Goal: Information Seeking & Learning: Learn about a topic

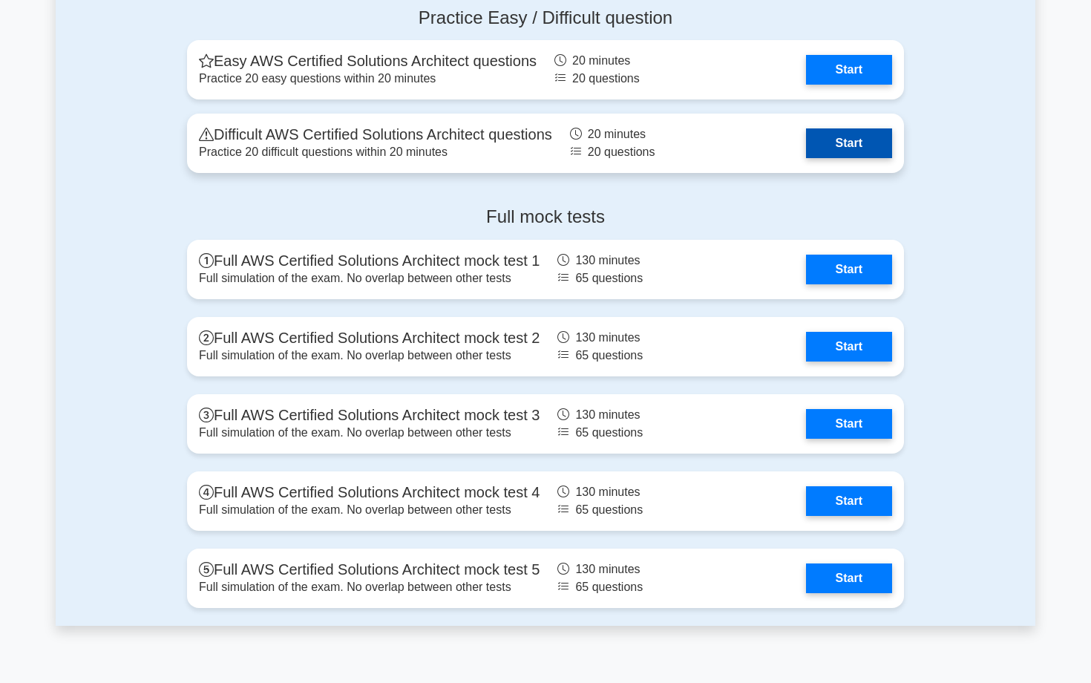
scroll to position [3242, 0]
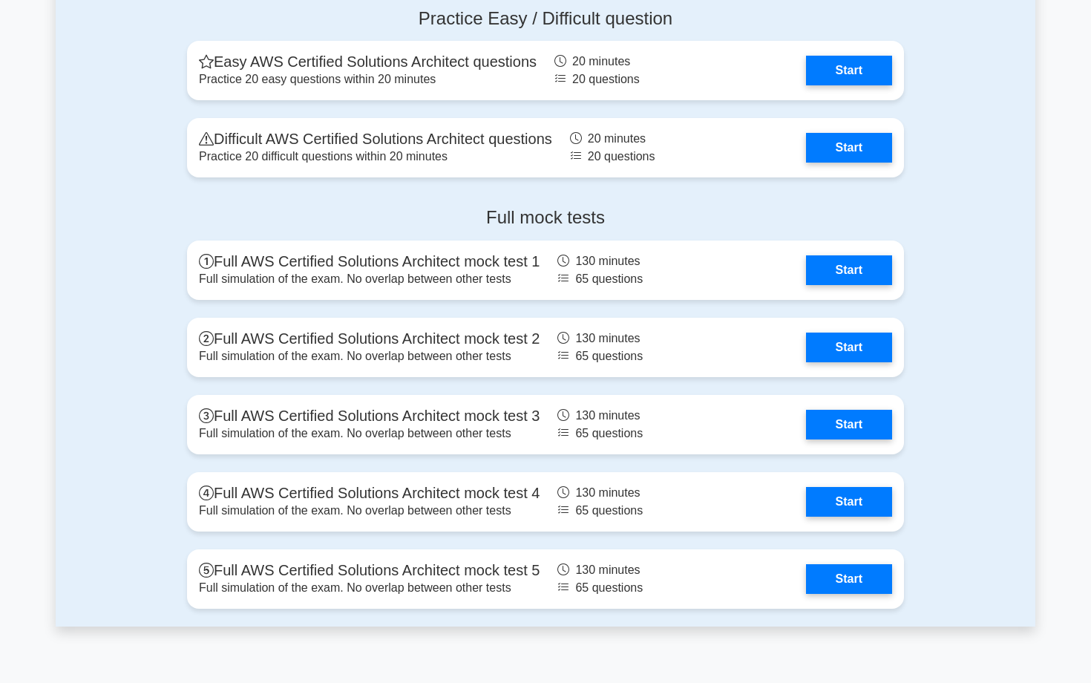
click at [942, 188] on div "Practice Easy / Difficult question Easy AWS Certified Solutions Architect quest…" at bounding box center [546, 96] width 980 height 200
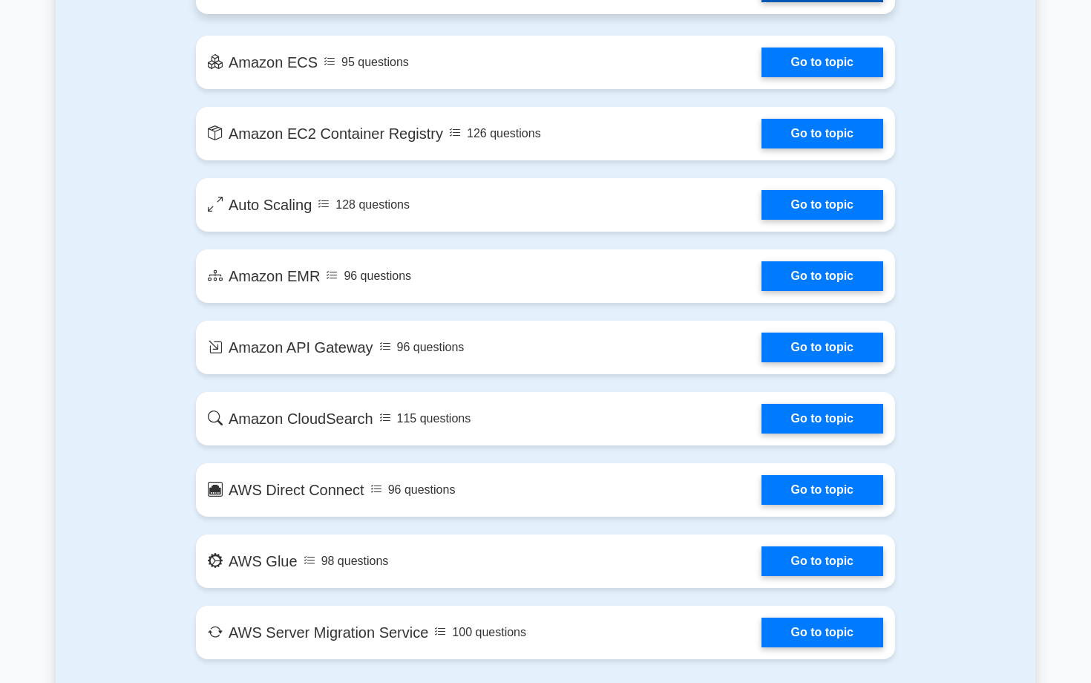
scroll to position [2231, 0]
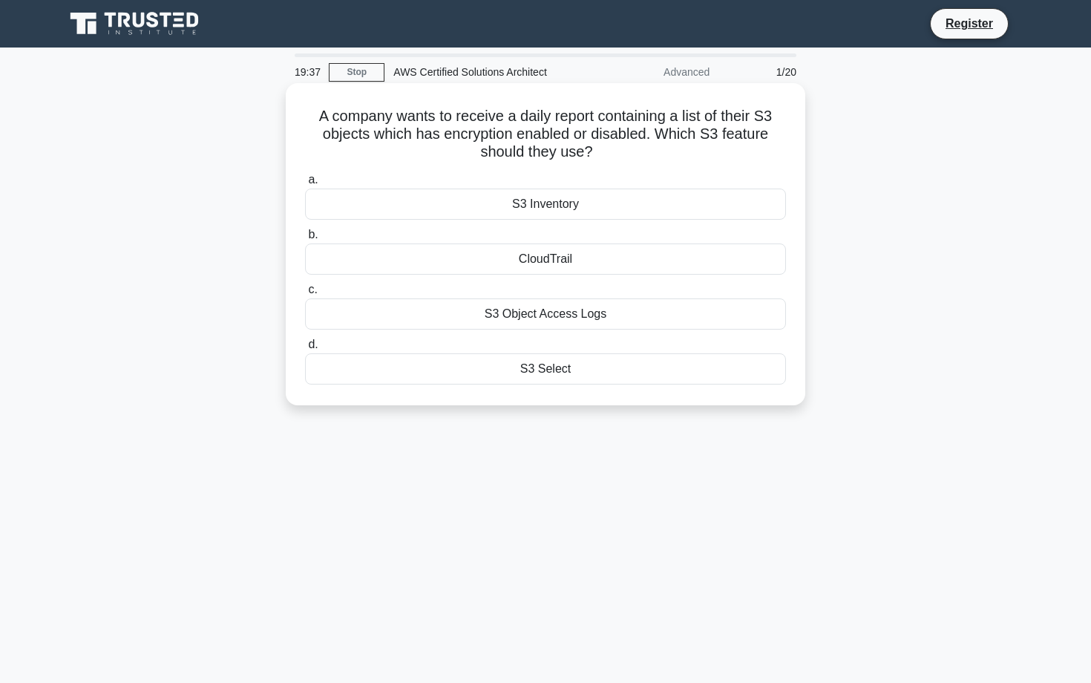
drag, startPoint x: 318, startPoint y: 116, endPoint x: 593, endPoint y: 382, distance: 382.7
click at [593, 382] on div "A company wants to receive a daily report containing a list of their S3 objects…" at bounding box center [546, 244] width 508 height 310
copy div "A company wants to receive a daily report containing a list of their S3 objects…"
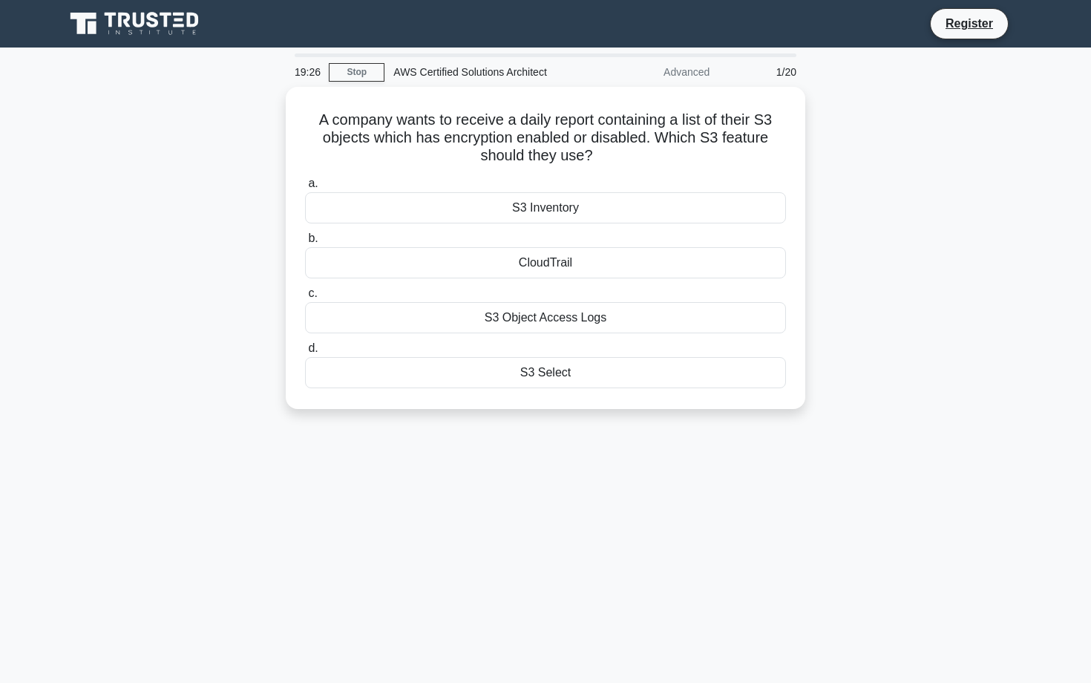
click at [329, 412] on div "A company wants to receive a daily report containing a list of their S3 objects…" at bounding box center [546, 257] width 980 height 340
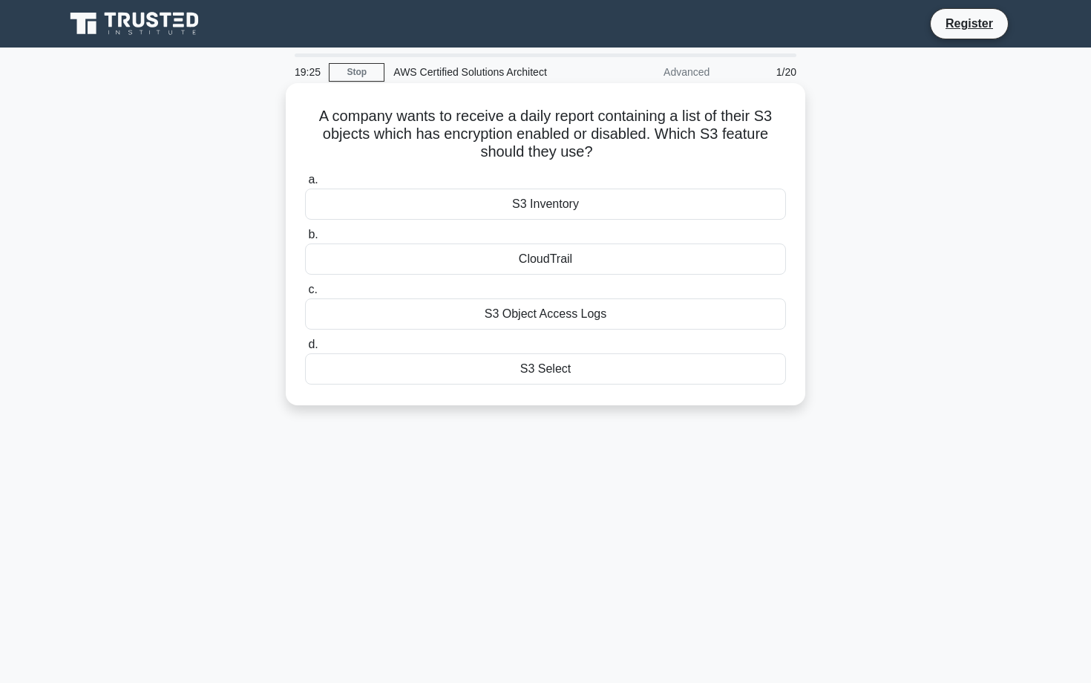
click at [405, 203] on div "S3 Inventory" at bounding box center [545, 204] width 481 height 31
click at [305, 185] on input "a. S3 Inventory" at bounding box center [305, 180] width 0 height 10
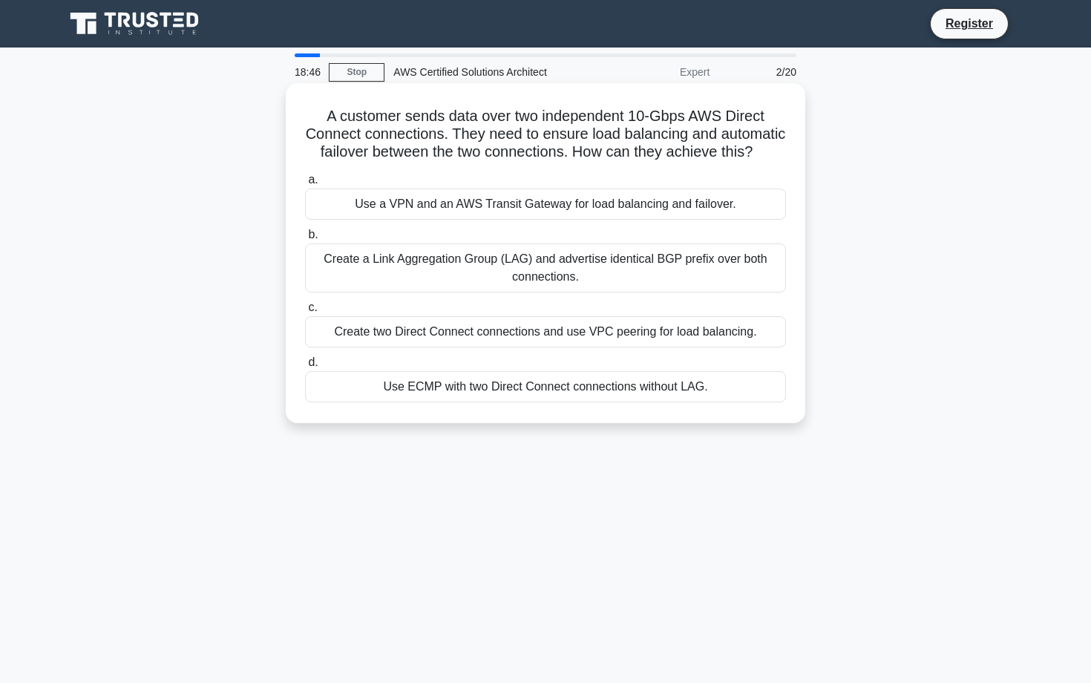
drag, startPoint x: 330, startPoint y: 115, endPoint x: 706, endPoint y: 386, distance: 463.7
click at [706, 386] on div "A customer sends data over two independent 10-Gbps AWS Direct Connect connectio…" at bounding box center [546, 253] width 508 height 328
copy div "A customer sends data over two independent 10-Gbps AWS Direct Connect connectio…"
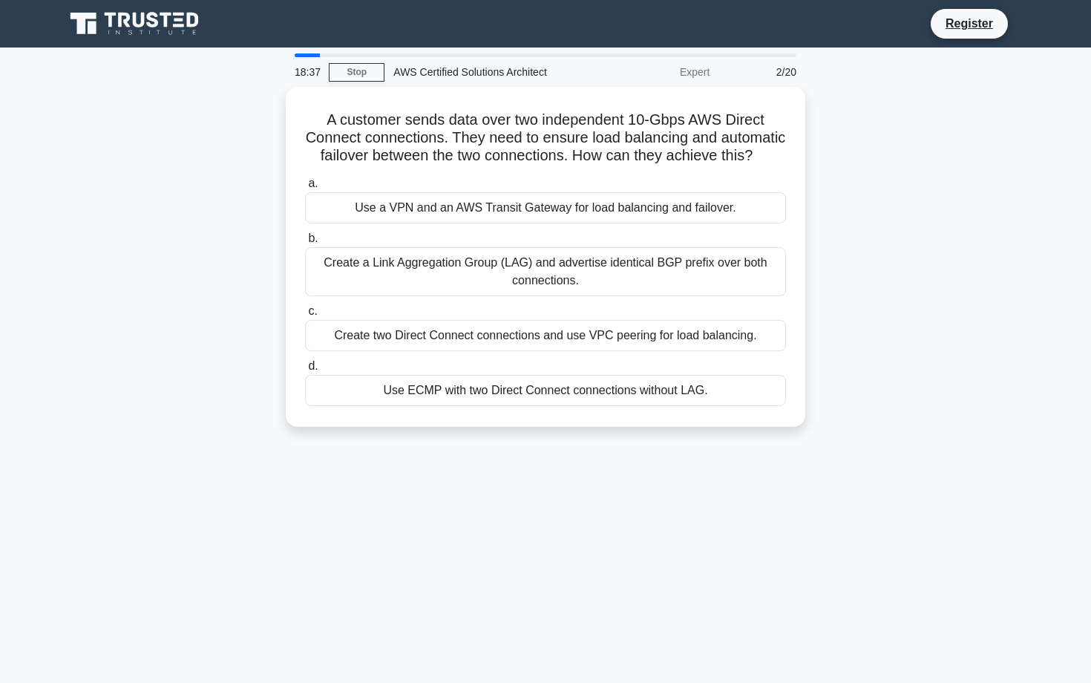
click at [158, 324] on div "A customer sends data over two independent 10-Gbps AWS Direct Connect connectio…" at bounding box center [546, 266] width 980 height 358
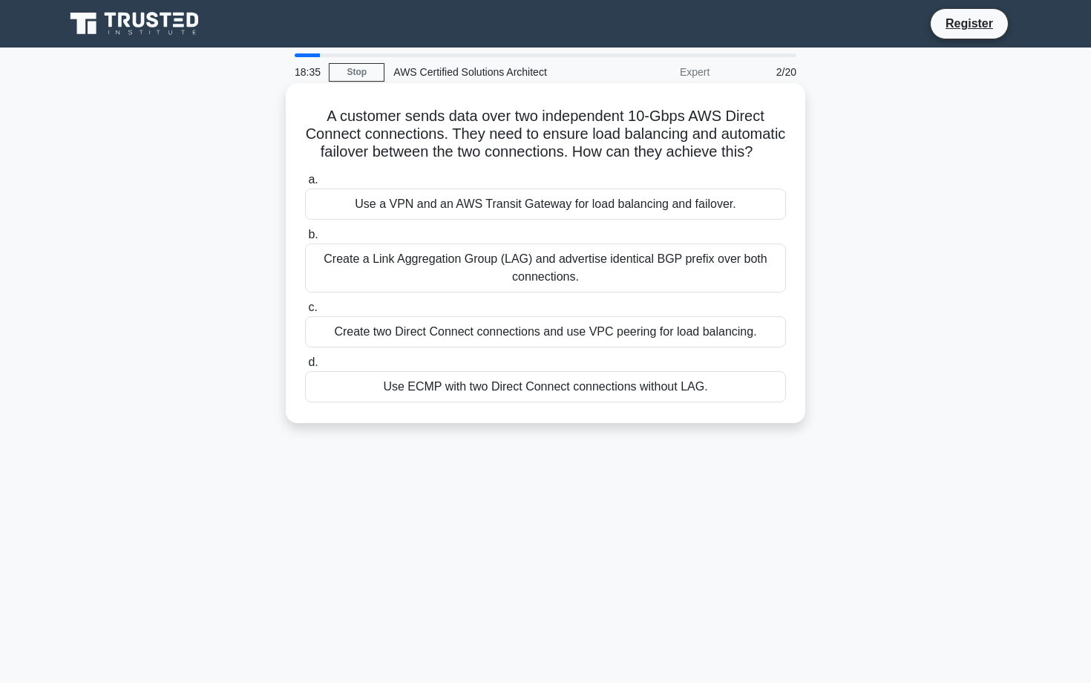
click at [399, 272] on div "Create a Link Aggregation Group (LAG) and advertise identical BGP prefix over b…" at bounding box center [545, 267] width 481 height 49
click at [305, 240] on input "b. Create a Link Aggregation Group (LAG) and advertise identical BGP prefix ove…" at bounding box center [305, 235] width 0 height 10
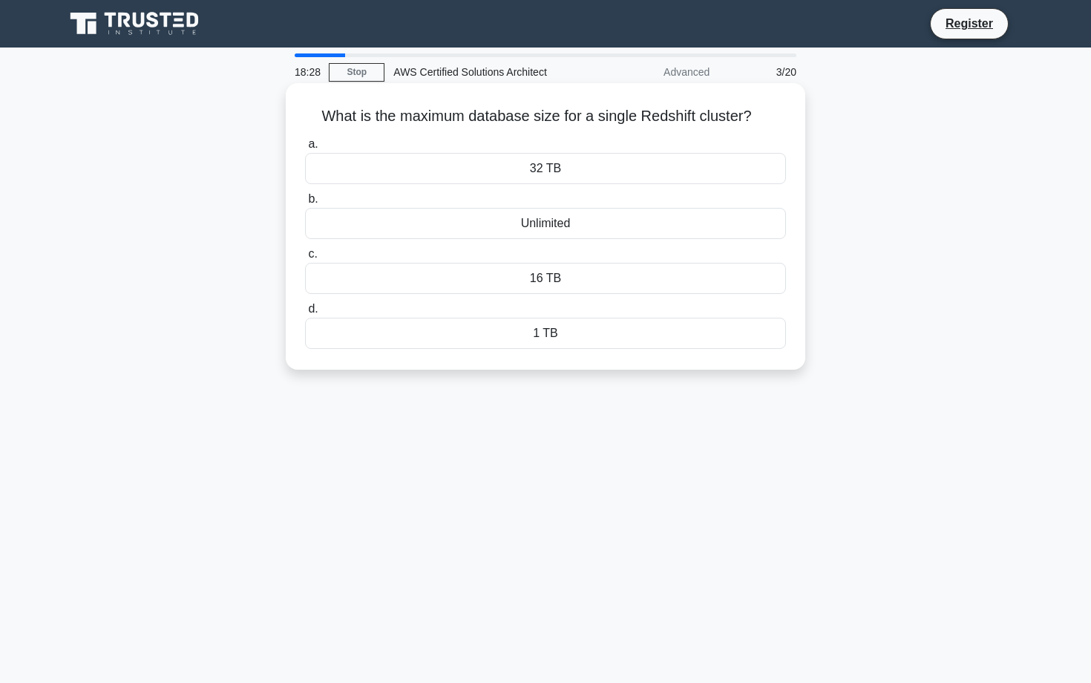
drag, startPoint x: 321, startPoint y: 114, endPoint x: 598, endPoint y: 336, distance: 355.3
click at [598, 336] on div "What is the maximum database size for a single Redshift cluster? .spinner_0XTQ{…" at bounding box center [546, 226] width 508 height 275
copy div "What is the maximum database size for a single Redshift cluster? .spinner_0XTQ{…"
click at [382, 454] on div "18:20 Stop AWS Certified Solutions Architect Advanced 3/20 What is the maximum …" at bounding box center [546, 424] width 980 height 742
click at [508, 219] on div "Unlimited" at bounding box center [545, 223] width 481 height 31
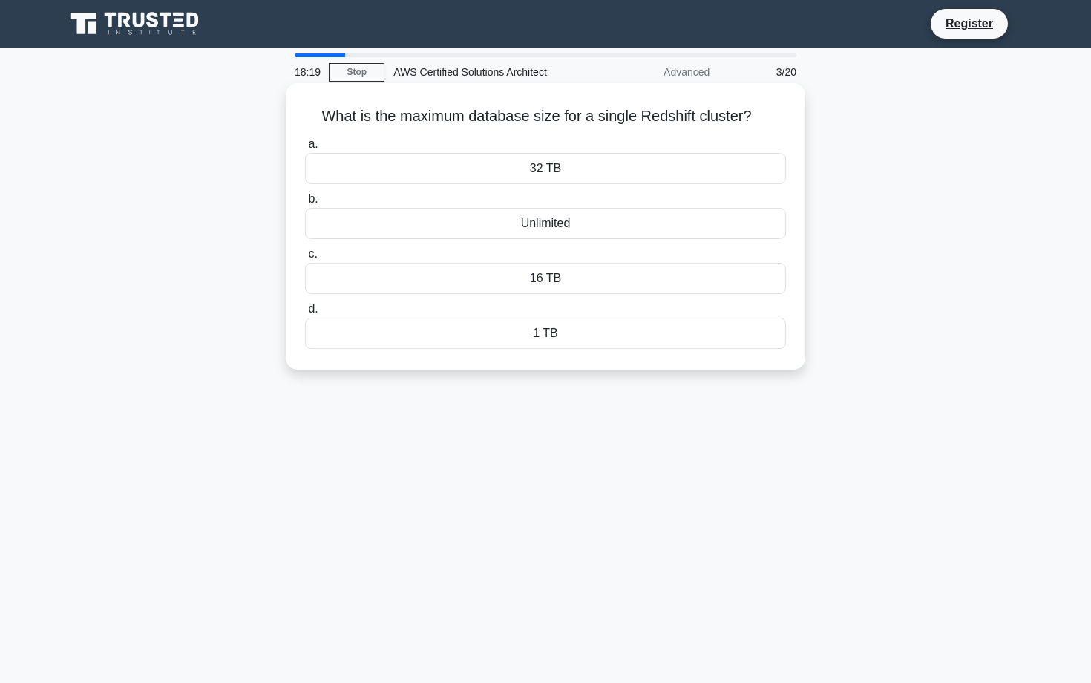
click at [305, 204] on input "b. Unlimited" at bounding box center [305, 199] width 0 height 10
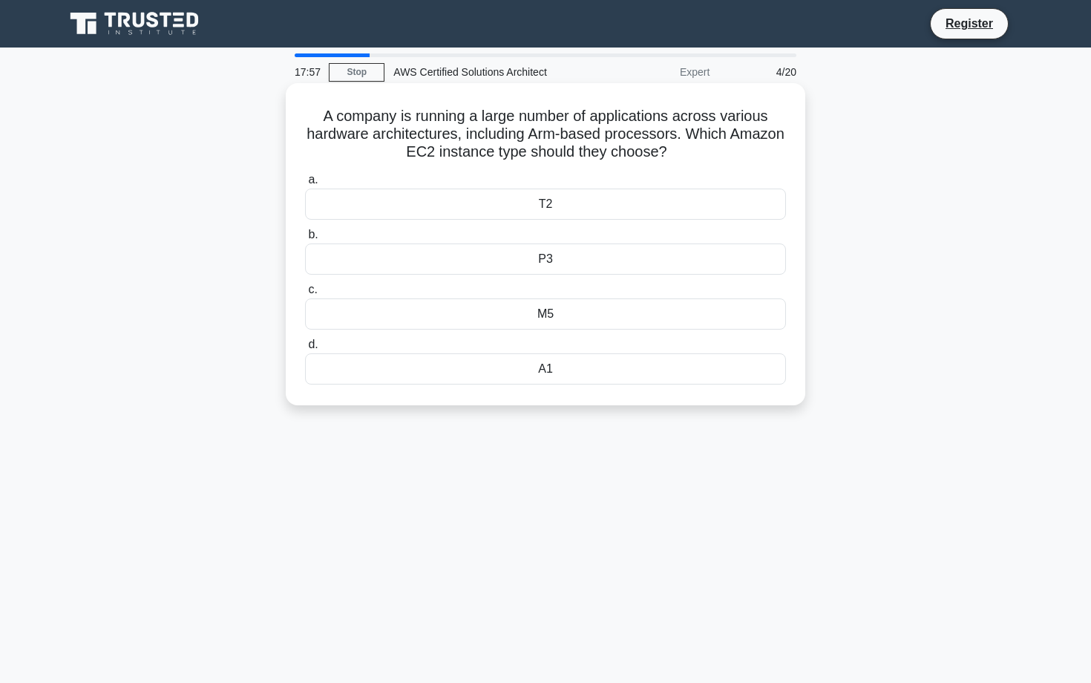
drag, startPoint x: 327, startPoint y: 115, endPoint x: 570, endPoint y: 369, distance: 351.8
click at [570, 369] on div "A company is running a large number of applications across various hardware arc…" at bounding box center [546, 244] width 508 height 310
copy div "A company is running a large number of applications across various hardware arc…"
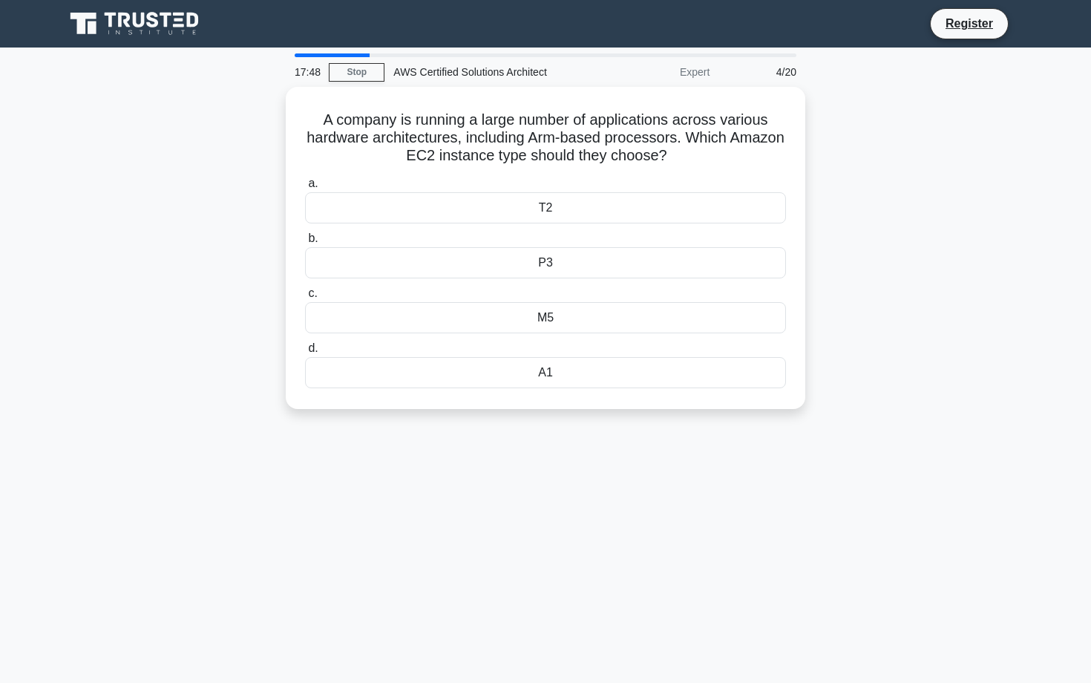
click at [497, 453] on div "17:48 Stop AWS Certified Solutions Architect Expert 4/20 A company is running a…" at bounding box center [546, 424] width 980 height 742
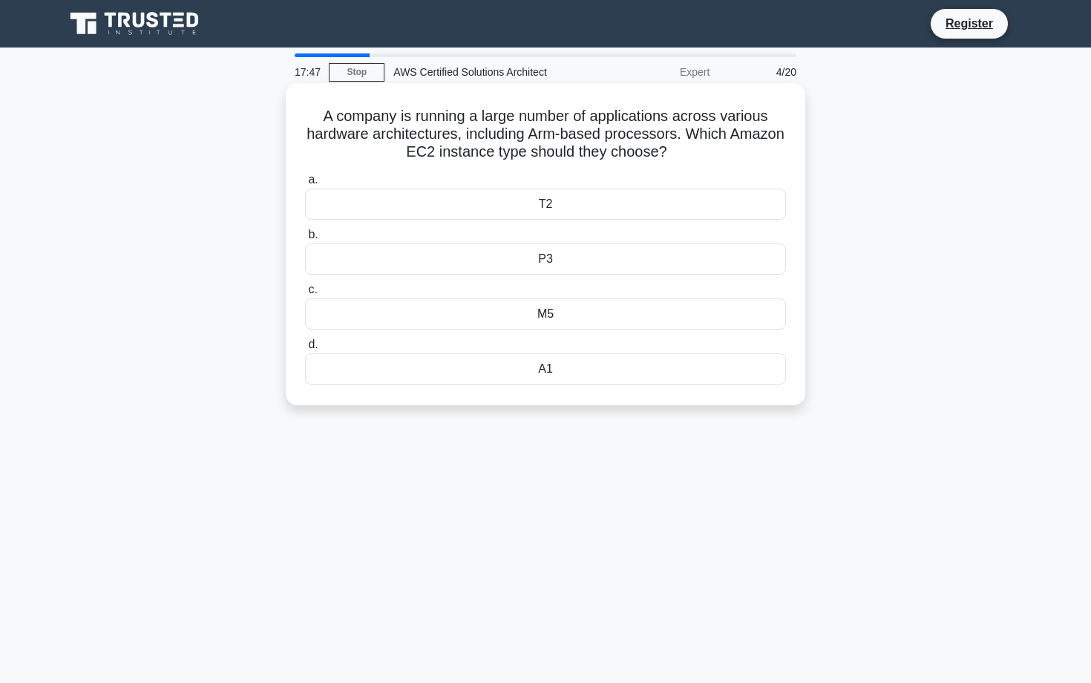
click at [515, 365] on div "A1" at bounding box center [545, 368] width 481 height 31
click at [305, 350] on input "d. A1" at bounding box center [305, 345] width 0 height 10
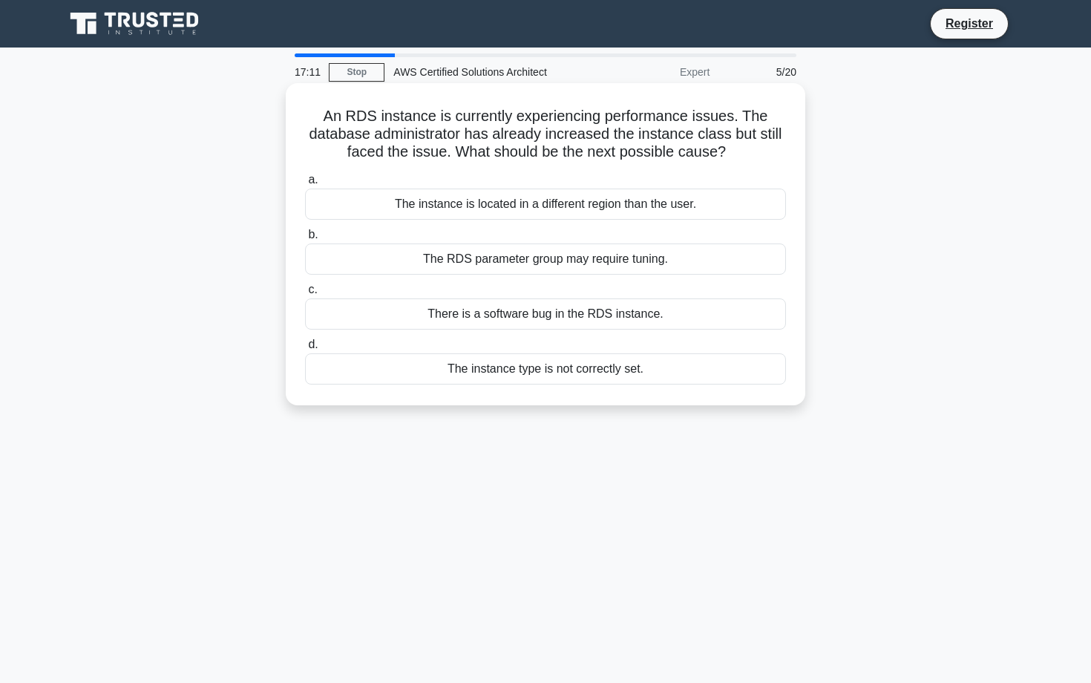
drag, startPoint x: 330, startPoint y: 116, endPoint x: 646, endPoint y: 370, distance: 405.4
click at [646, 370] on div "An RDS instance is currently experiencing performance issues. The database admi…" at bounding box center [546, 244] width 508 height 310
copy div "An RDS instance is currently experiencing performance issues. The database admi…"
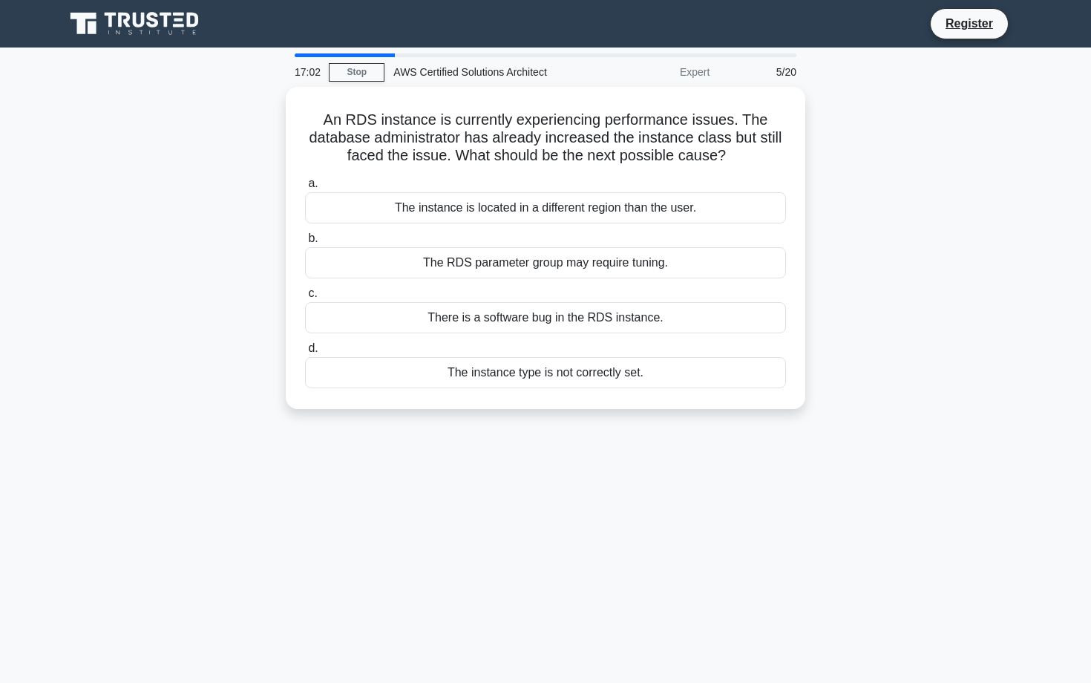
click at [332, 494] on div "17:02 Stop AWS Certified Solutions Architect Expert 5/20 An RDS instance is cur…" at bounding box center [546, 424] width 980 height 742
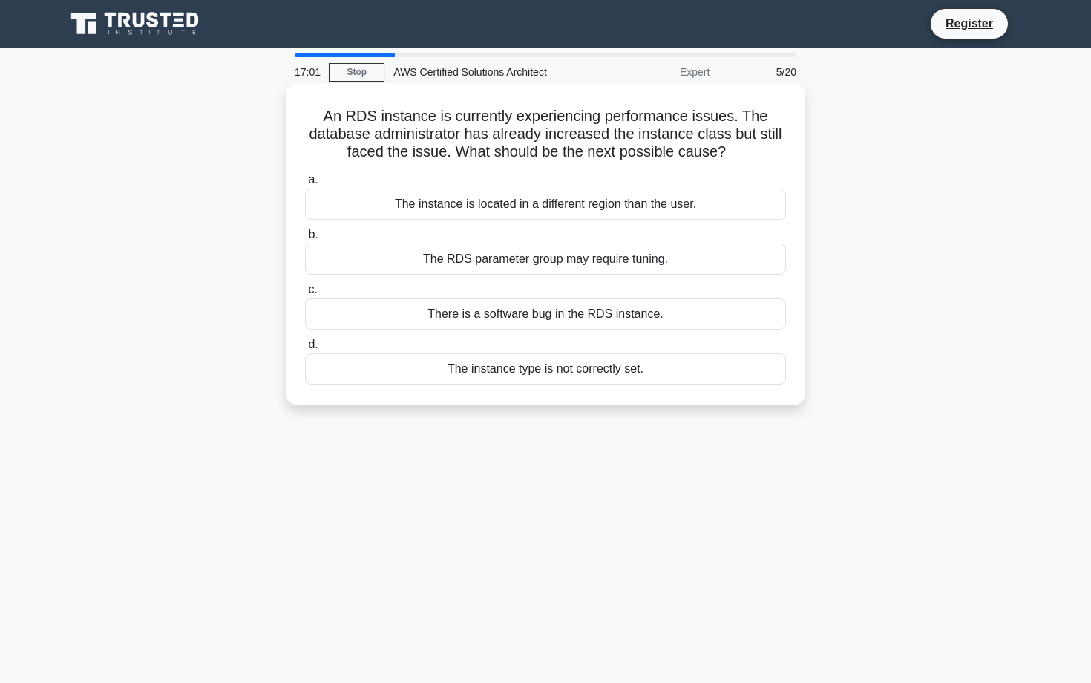
click at [483, 266] on div "The RDS parameter group may require tuning." at bounding box center [545, 258] width 481 height 31
click at [305, 240] on input "b. The RDS parameter group may require tuning." at bounding box center [305, 235] width 0 height 10
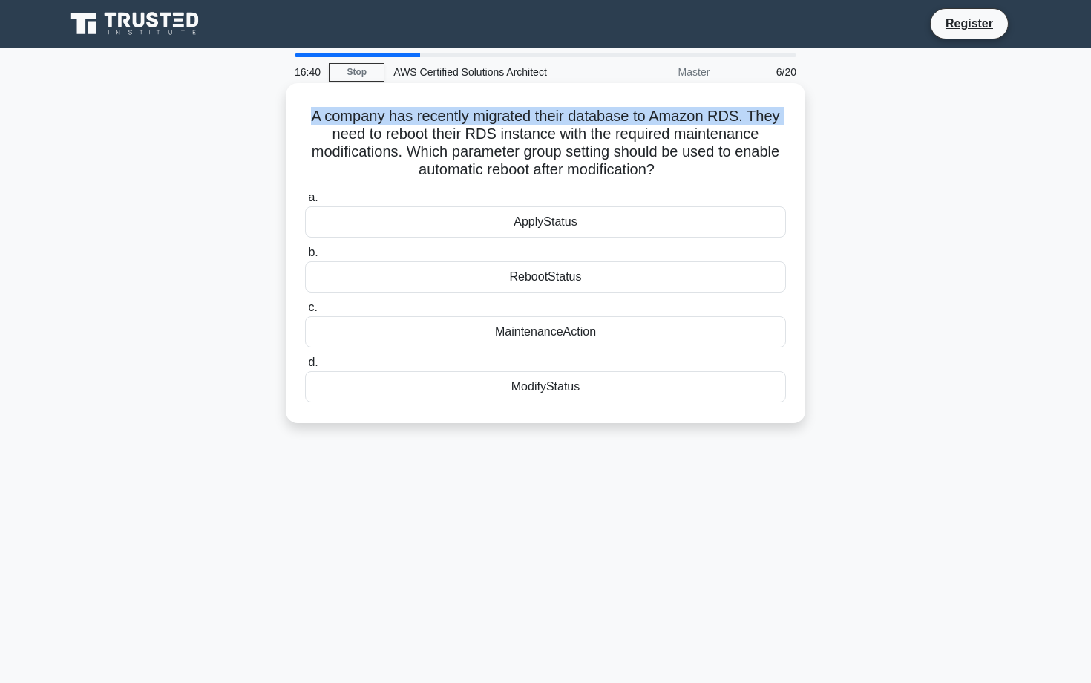
drag, startPoint x: 313, startPoint y: 116, endPoint x: 350, endPoint y: 140, distance: 43.9
click at [333, 128] on h5 "A company has recently migrated their database to Amazon RDS. They need to rebo…" at bounding box center [546, 143] width 484 height 73
click at [311, 118] on h5 "A company has recently migrated their database to Amazon RDS. They need to rebo…" at bounding box center [546, 143] width 484 height 73
drag, startPoint x: 313, startPoint y: 116, endPoint x: 612, endPoint y: 399, distance: 412.2
click at [612, 398] on div "A company has recently migrated their database to Amazon RDS. They need to rebo…" at bounding box center [546, 253] width 508 height 328
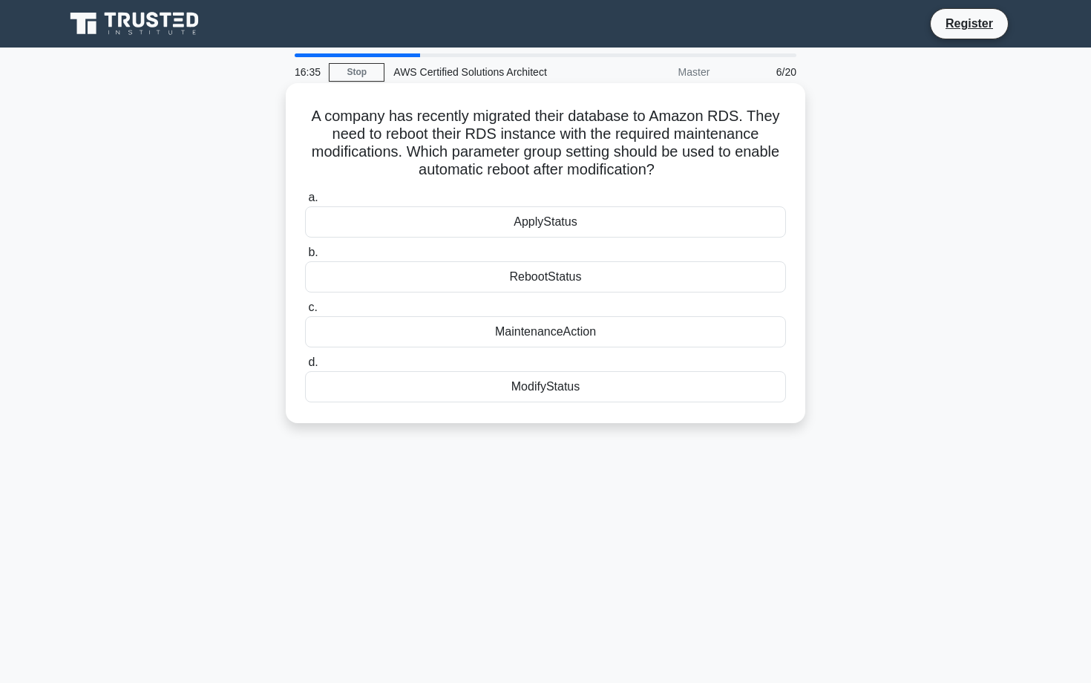
copy div "A company has recently migrated their database to Amazon RDS. They need to rebo…"
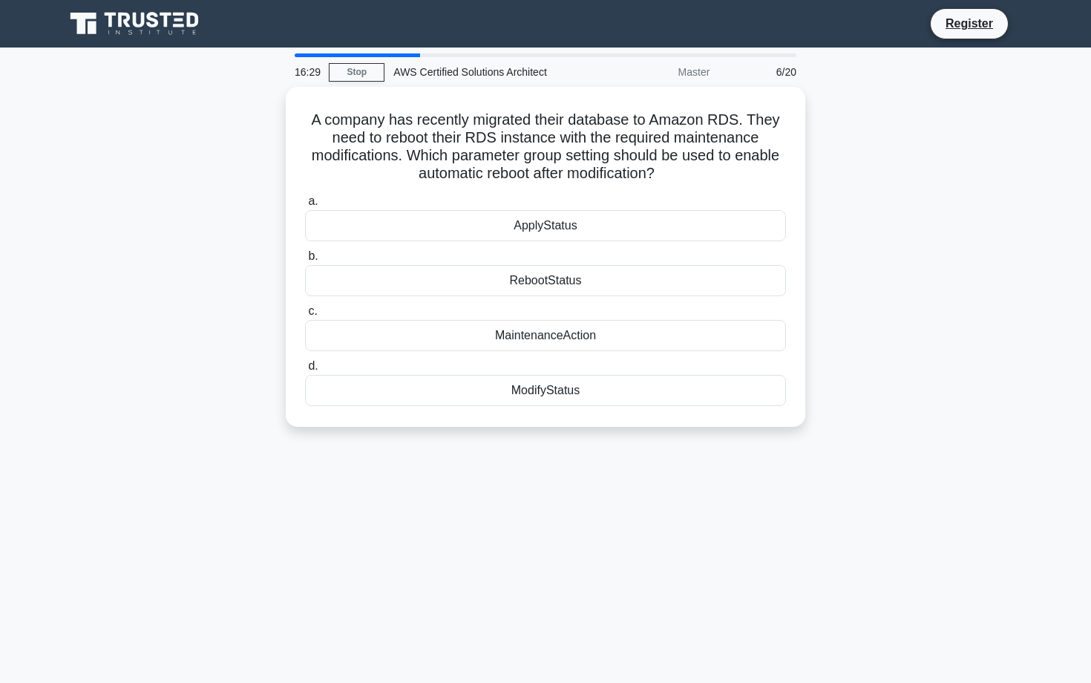
click at [284, 566] on div "16:29 Stop AWS Certified Solutions Architect Master 6/20 A company has recently…" at bounding box center [546, 424] width 980 height 742
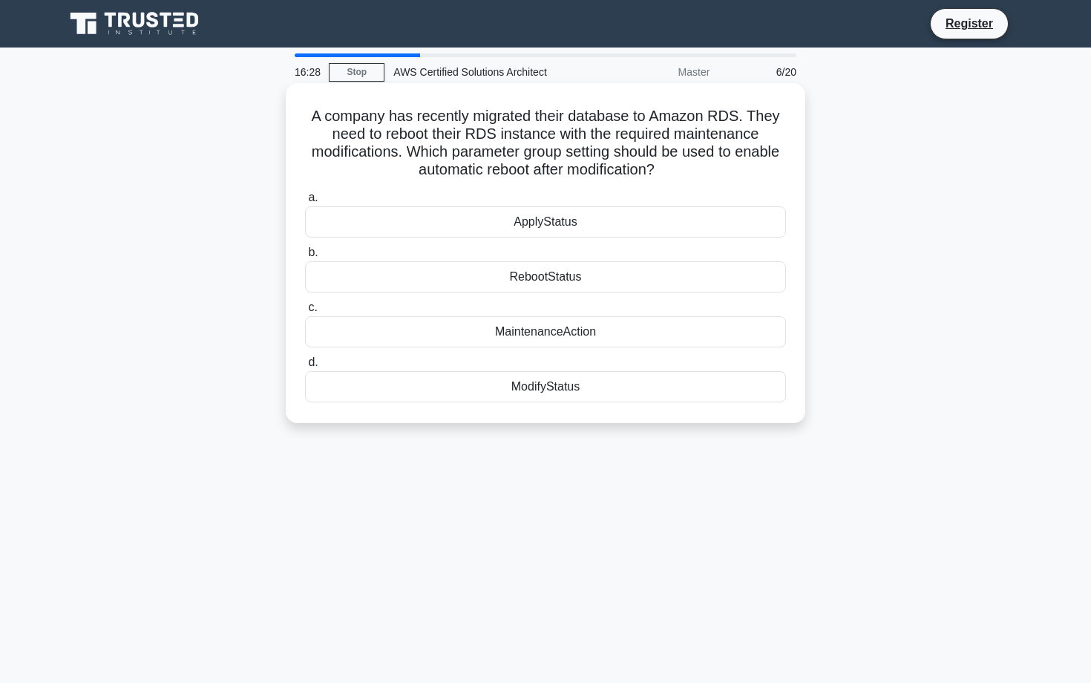
click at [462, 228] on div "ApplyStatus" at bounding box center [545, 221] width 481 height 31
click at [305, 203] on input "a. ApplyStatus" at bounding box center [305, 198] width 0 height 10
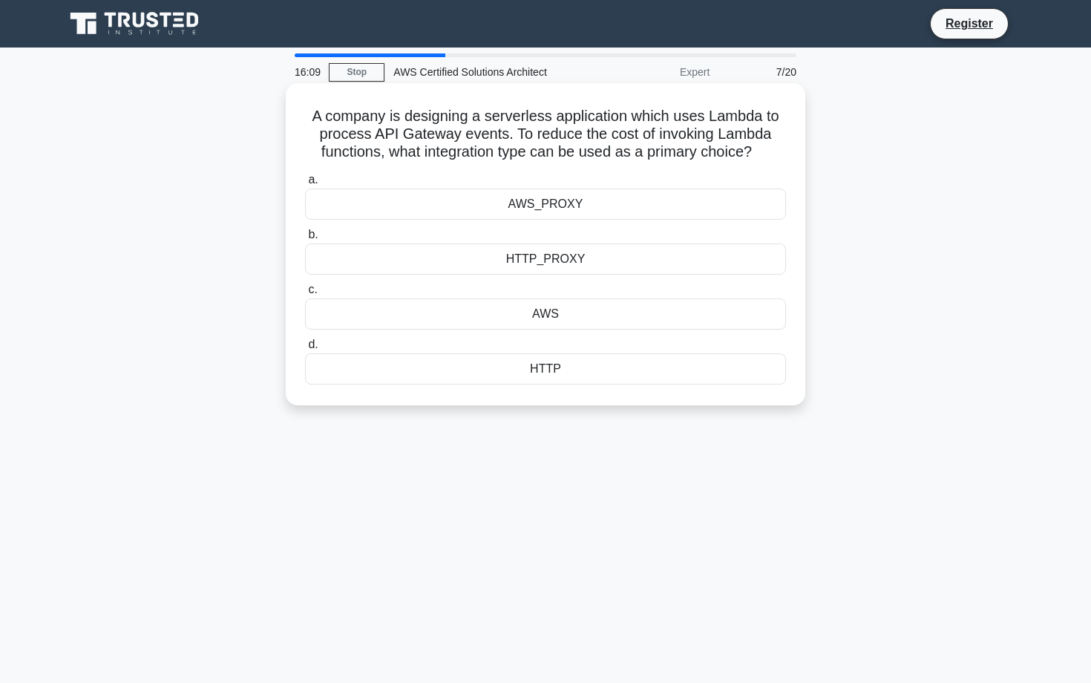
drag, startPoint x: 318, startPoint y: 117, endPoint x: 572, endPoint y: 364, distance: 353.8
click at [572, 364] on div "A company is designing a serverless application which uses Lambda to process AP…" at bounding box center [546, 244] width 508 height 310
copy div "A company is designing a serverless application which uses Lambda to process AP…"
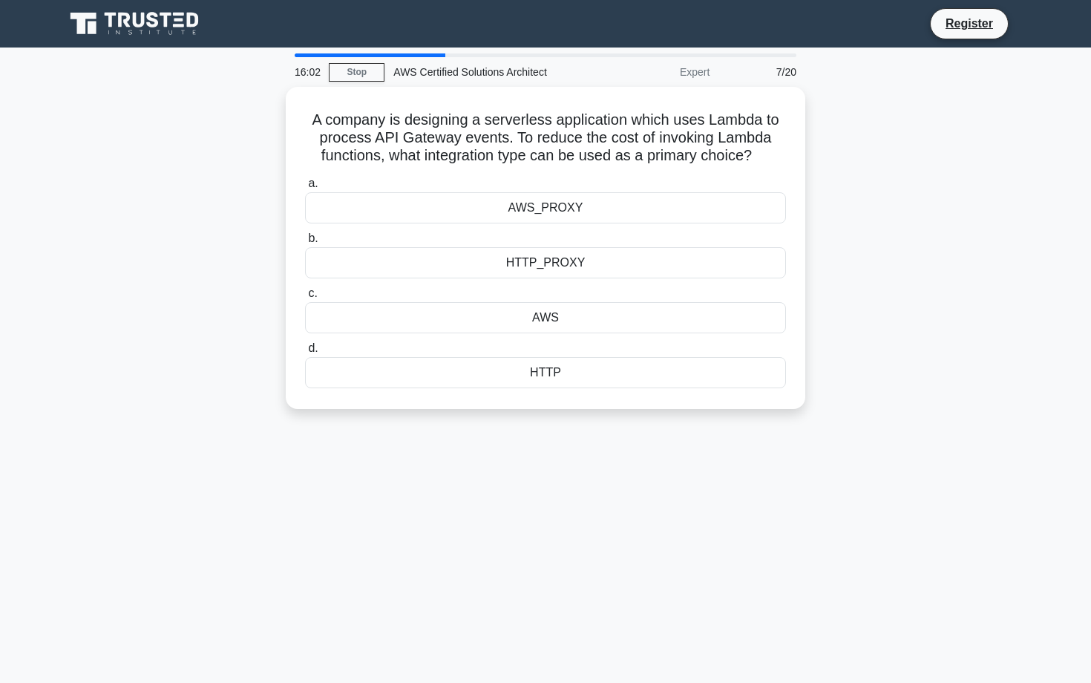
click at [312, 442] on div "16:02 Stop AWS Certified Solutions Architect Expert 7/20 A company is designing…" at bounding box center [546, 424] width 980 height 742
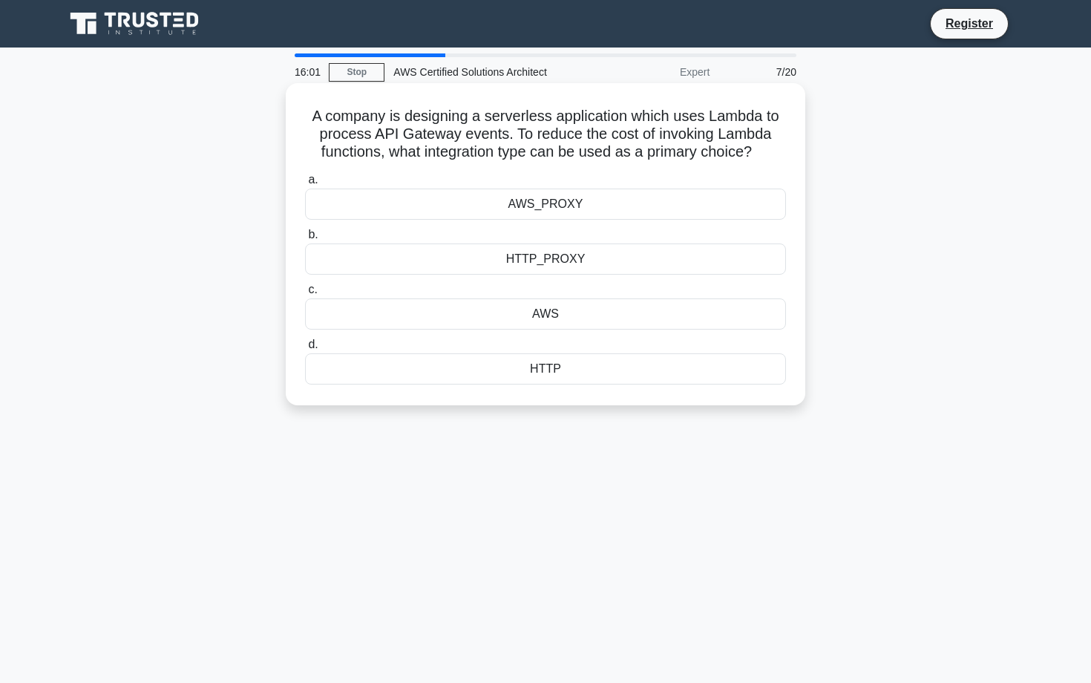
click at [414, 314] on div "AWS" at bounding box center [545, 313] width 481 height 31
click at [305, 295] on input "c. AWS" at bounding box center [305, 290] width 0 height 10
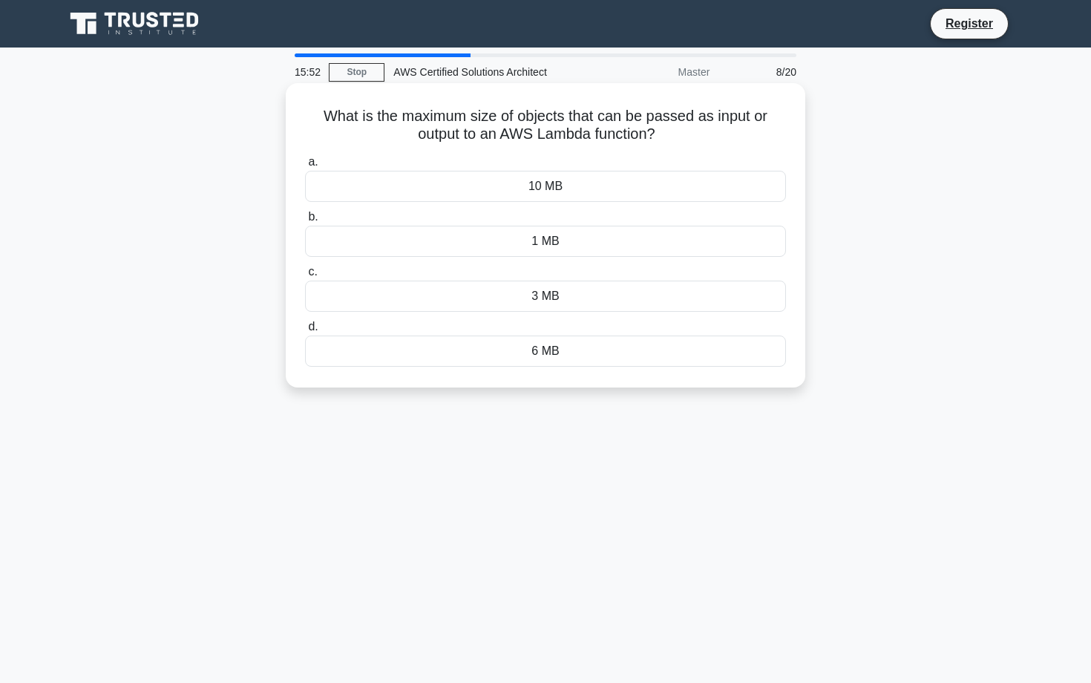
drag, startPoint x: 327, startPoint y: 115, endPoint x: 592, endPoint y: 359, distance: 360.4
click at [592, 359] on div "What is the maximum size of objects that can be passed as input or output to an…" at bounding box center [546, 235] width 508 height 292
copy div "What is the maximum size of objects that can be passed as input or output to an…"
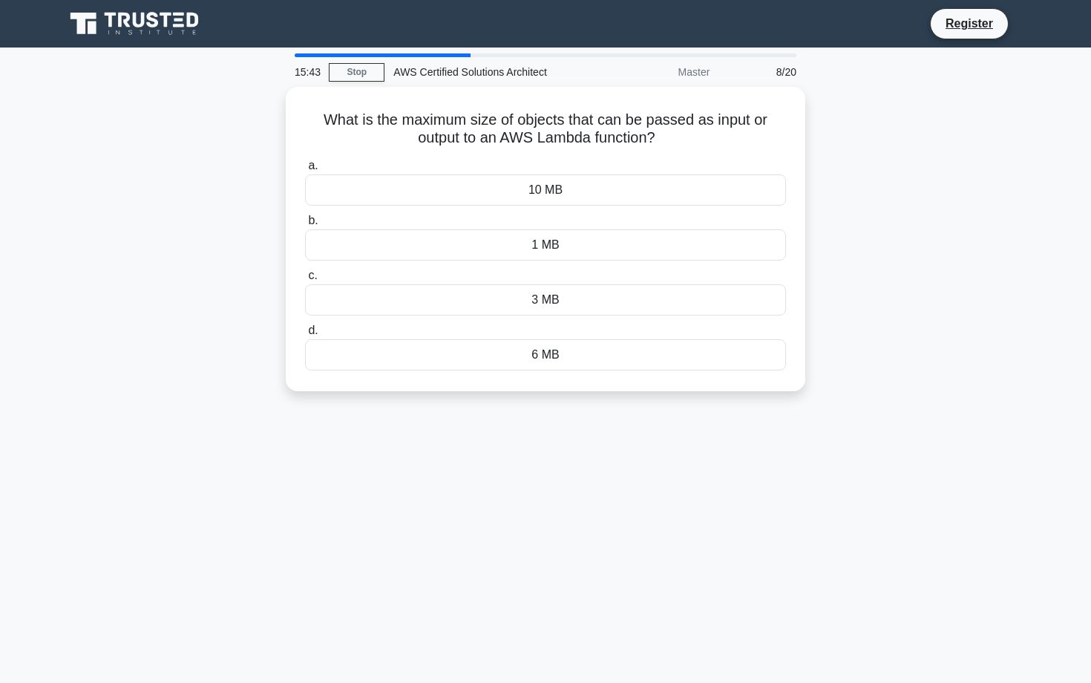
click at [395, 414] on div "15:43 Stop AWS Certified Solutions Architect Master 8/20 What is the maximum si…" at bounding box center [546, 424] width 980 height 742
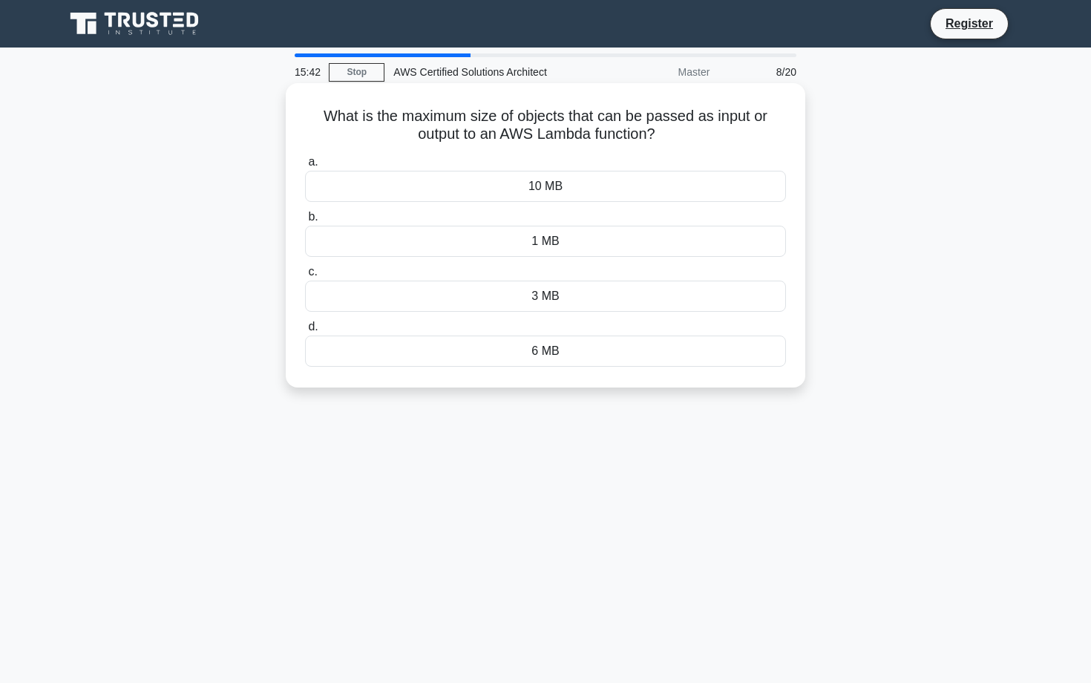
click at [553, 194] on div "10 MB" at bounding box center [545, 186] width 481 height 31
click at [305, 167] on input "a. 10 MB" at bounding box center [305, 162] width 0 height 10
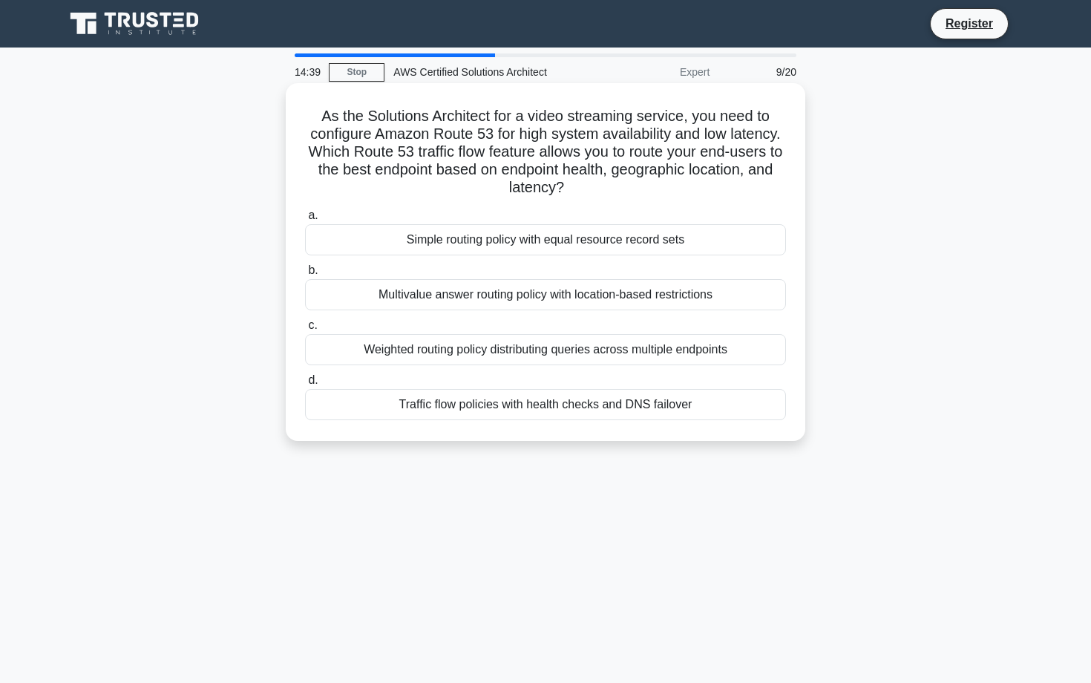
click at [505, 350] on div "Weighted routing policy distributing queries across multiple endpoints" at bounding box center [545, 349] width 481 height 31
click at [305, 330] on input "c. Weighted routing policy distributing queries across multiple endpoints" at bounding box center [305, 326] width 0 height 10
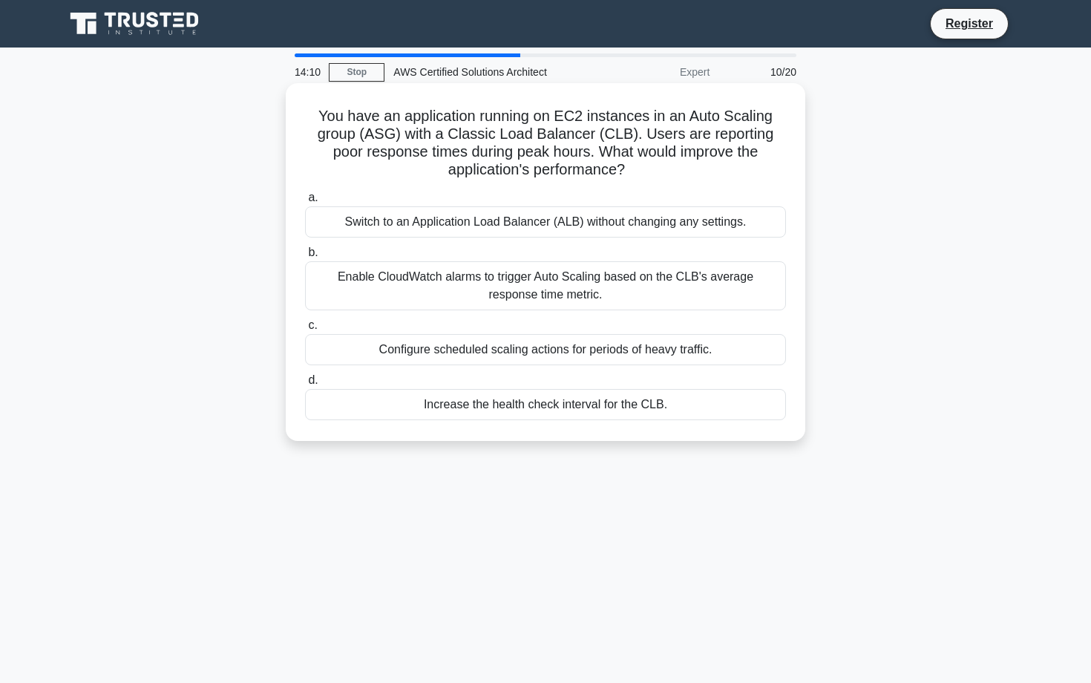
click at [528, 292] on div "Enable CloudWatch alarms to trigger Auto Scaling based on the CLB's average res…" at bounding box center [545, 285] width 481 height 49
click at [305, 258] on input "b. Enable CloudWatch alarms to trigger Auto Scaling based on the CLB's average …" at bounding box center [305, 253] width 0 height 10
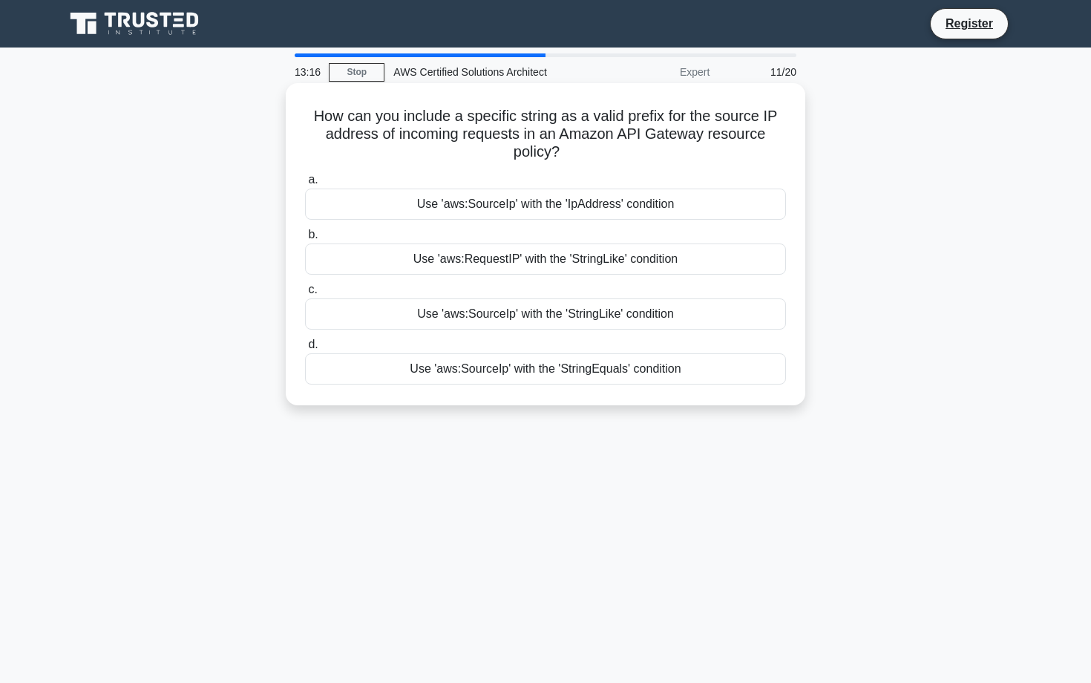
click at [374, 318] on div "Use 'aws:SourceIp' with the 'StringLike' condition" at bounding box center [545, 313] width 481 height 31
click at [305, 295] on input "c. Use 'aws:SourceIp' with the 'StringLike' condition" at bounding box center [305, 290] width 0 height 10
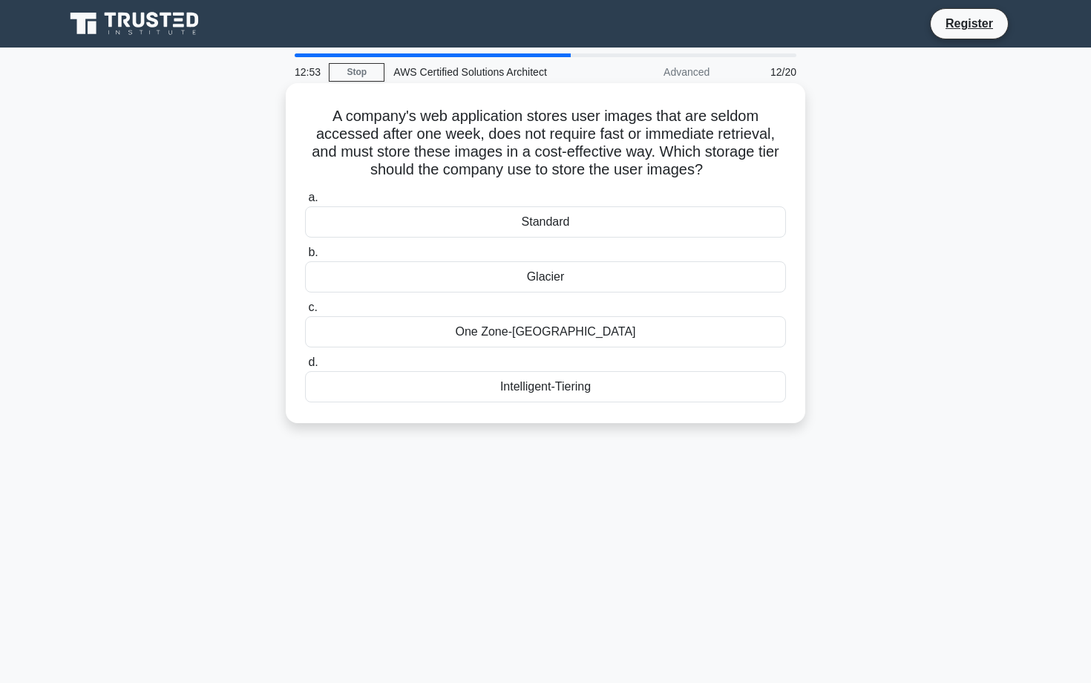
drag, startPoint x: 338, startPoint y: 122, endPoint x: 606, endPoint y: 393, distance: 382.1
click at [606, 393] on div "A company's web application stores user images that are seldom accessed after o…" at bounding box center [546, 253] width 508 height 328
copy div "A company's web application stores user images that are seldom accessed after o…"
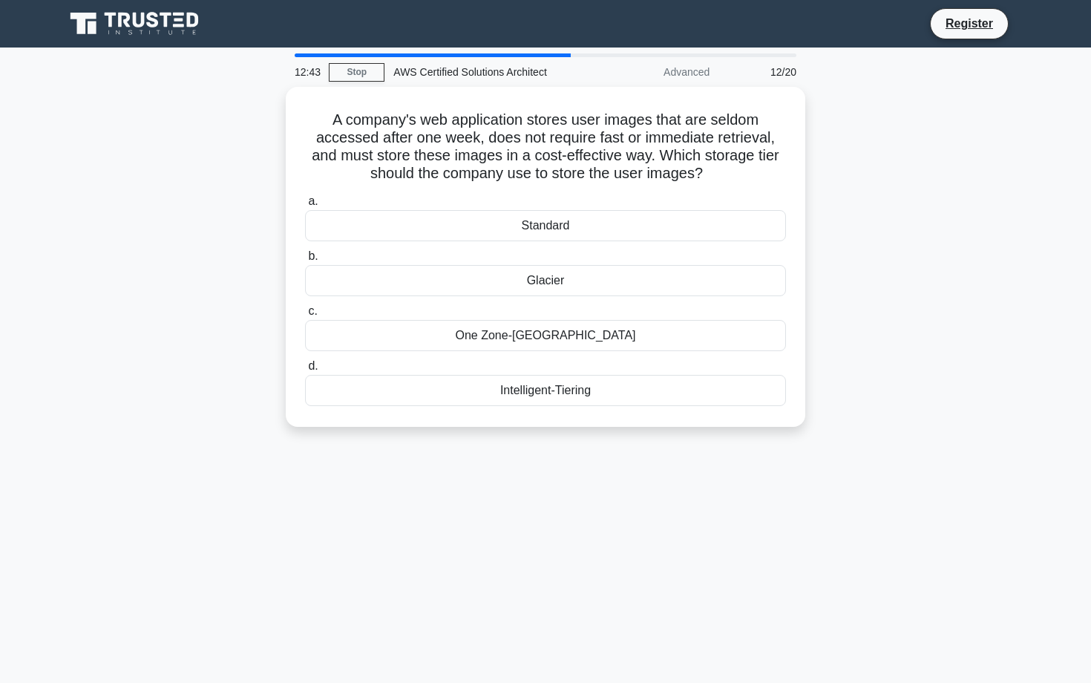
click at [448, 449] on div "12:43 Stop AWS Certified Solutions Architect Advanced 12/20 A company's web app…" at bounding box center [546, 424] width 980 height 742
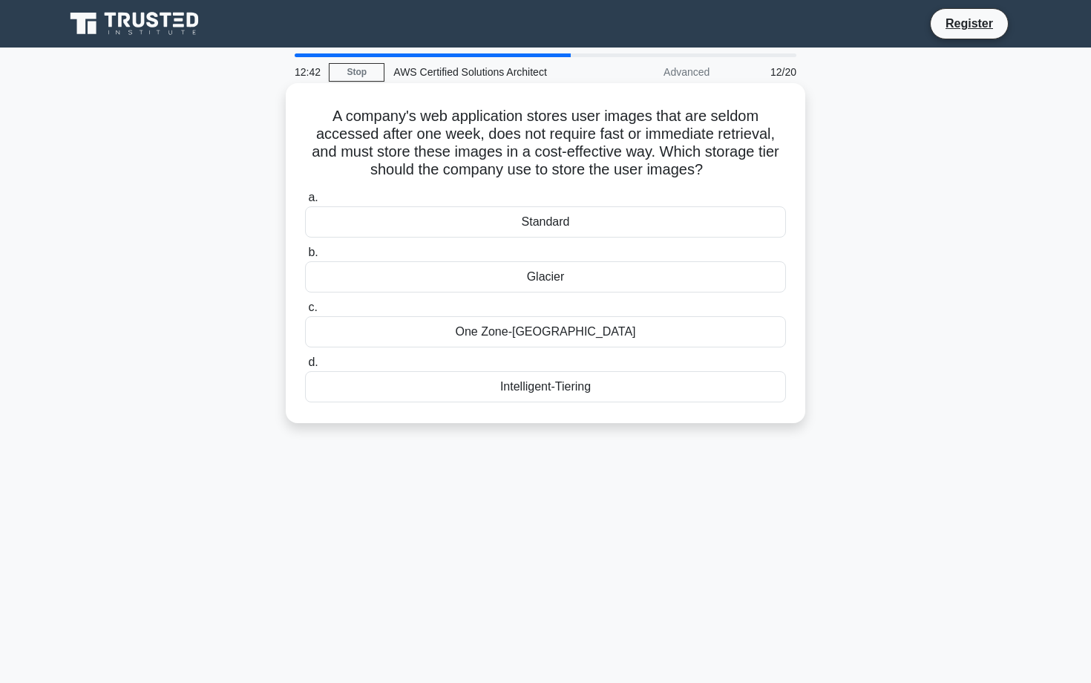
click at [547, 279] on div "Glacier" at bounding box center [545, 276] width 481 height 31
click at [305, 258] on input "b. Glacier" at bounding box center [305, 253] width 0 height 10
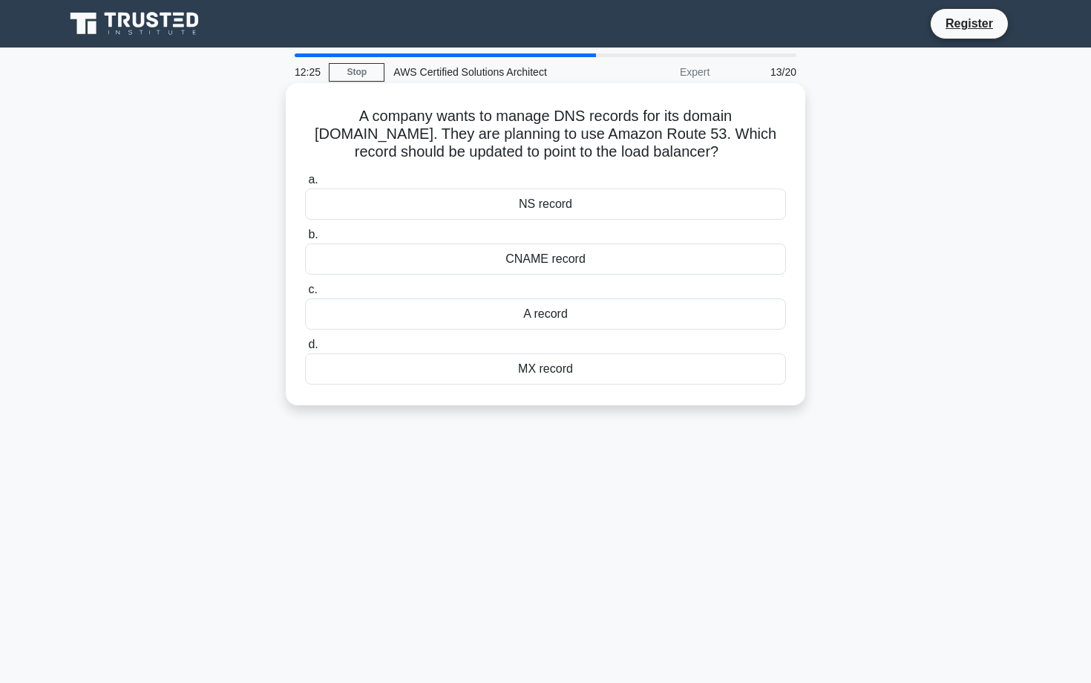
drag, startPoint x: 314, startPoint y: 119, endPoint x: 585, endPoint y: 374, distance: 372.3
click at [585, 374] on div "A company wants to manage DNS records for its domain example.com. They are plan…" at bounding box center [546, 244] width 508 height 310
copy div "A company wants to manage DNS records for its domain example.com. They are plan…"
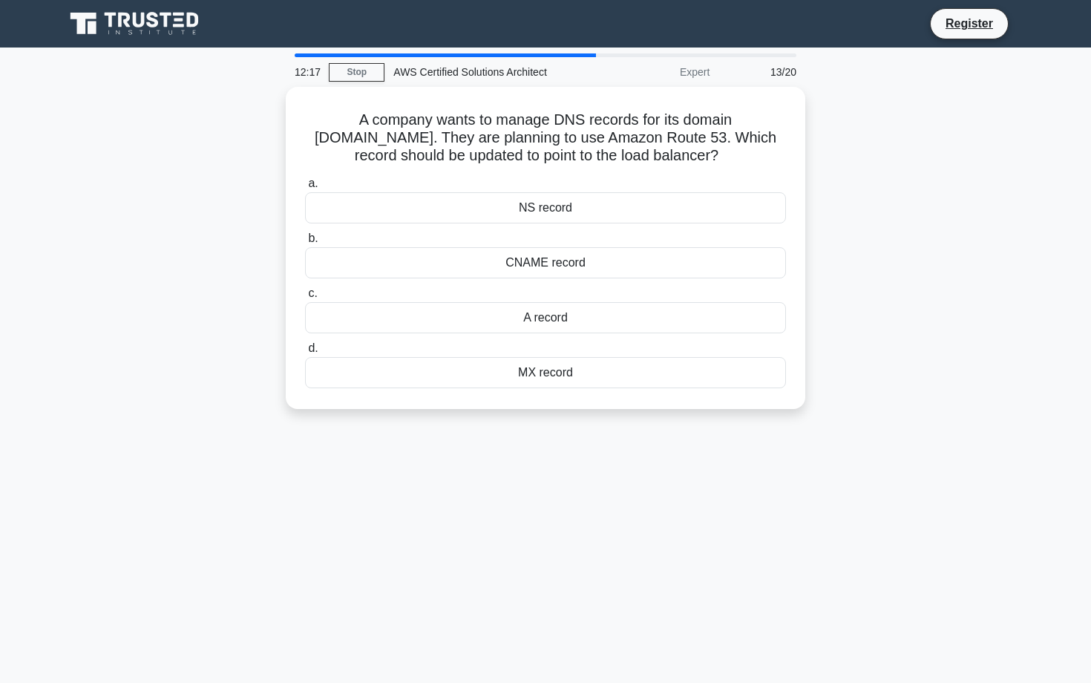
click at [474, 416] on div "A company wants to manage DNS records for its domain example.com. They are plan…" at bounding box center [546, 257] width 980 height 340
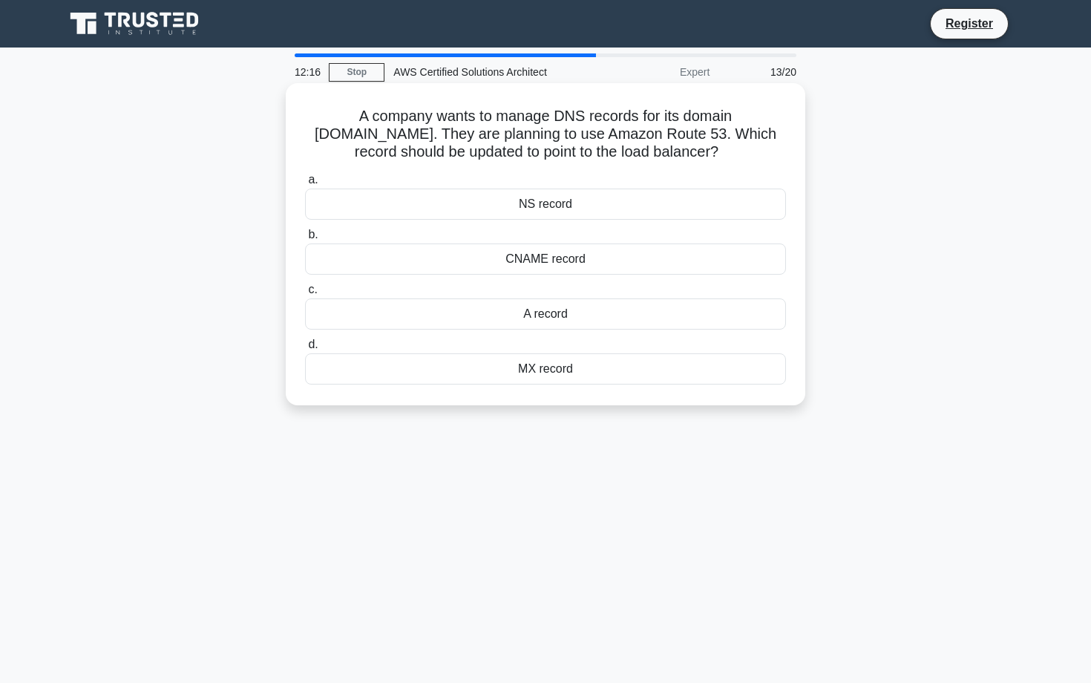
click at [540, 307] on div "A record" at bounding box center [545, 313] width 481 height 31
click at [305, 295] on input "c. A record" at bounding box center [305, 290] width 0 height 10
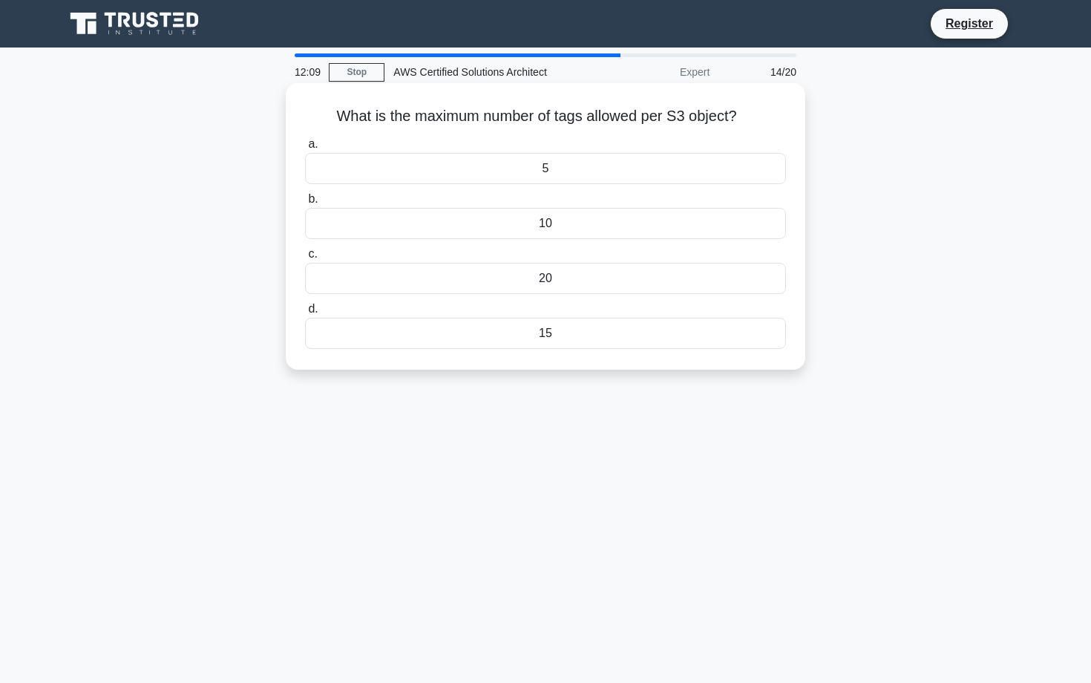
drag, startPoint x: 339, startPoint y: 116, endPoint x: 572, endPoint y: 336, distance: 321.4
click at [572, 336] on div "What is the maximum number of tags allowed per S3 object? .spinner_0XTQ{transfo…" at bounding box center [546, 226] width 508 height 275
click at [451, 375] on div "What is the maximum number of tags allowed per S3 object? .spinner_0XTQ{transfo…" at bounding box center [546, 239] width 980 height 304
click at [524, 226] on div "10" at bounding box center [545, 223] width 481 height 31
click at [305, 204] on input "b. 10" at bounding box center [305, 199] width 0 height 10
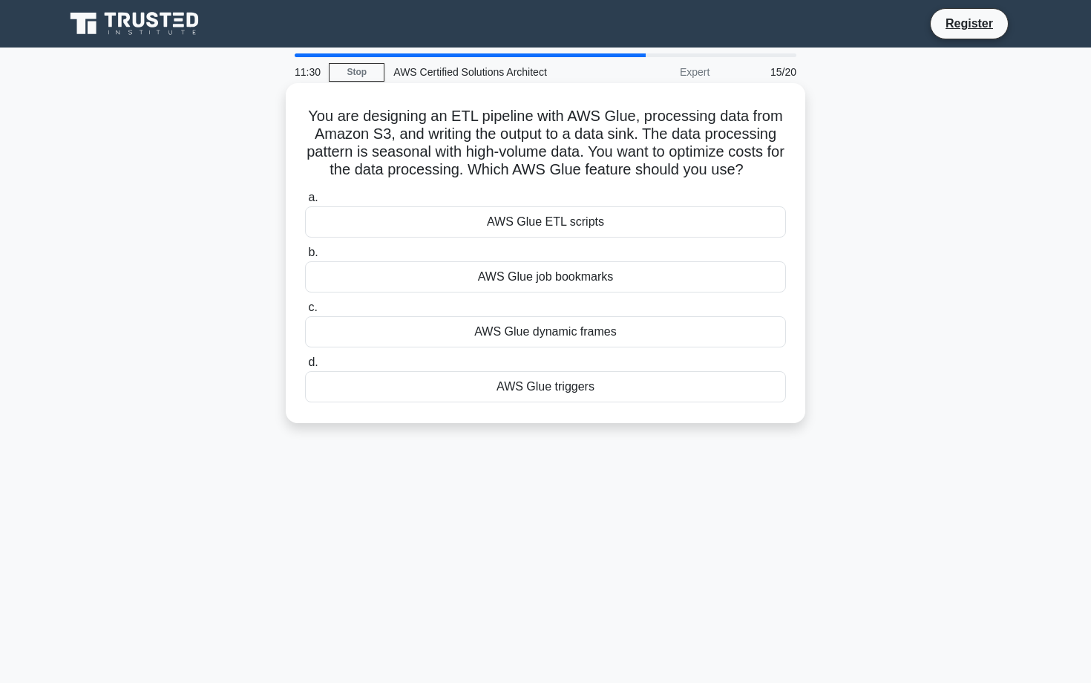
drag, startPoint x: 313, startPoint y: 117, endPoint x: 602, endPoint y: 390, distance: 398.0
click at [602, 390] on div "You are designing an ETL pipeline with AWS Glue, processing data from Amazon S3…" at bounding box center [546, 253] width 508 height 328
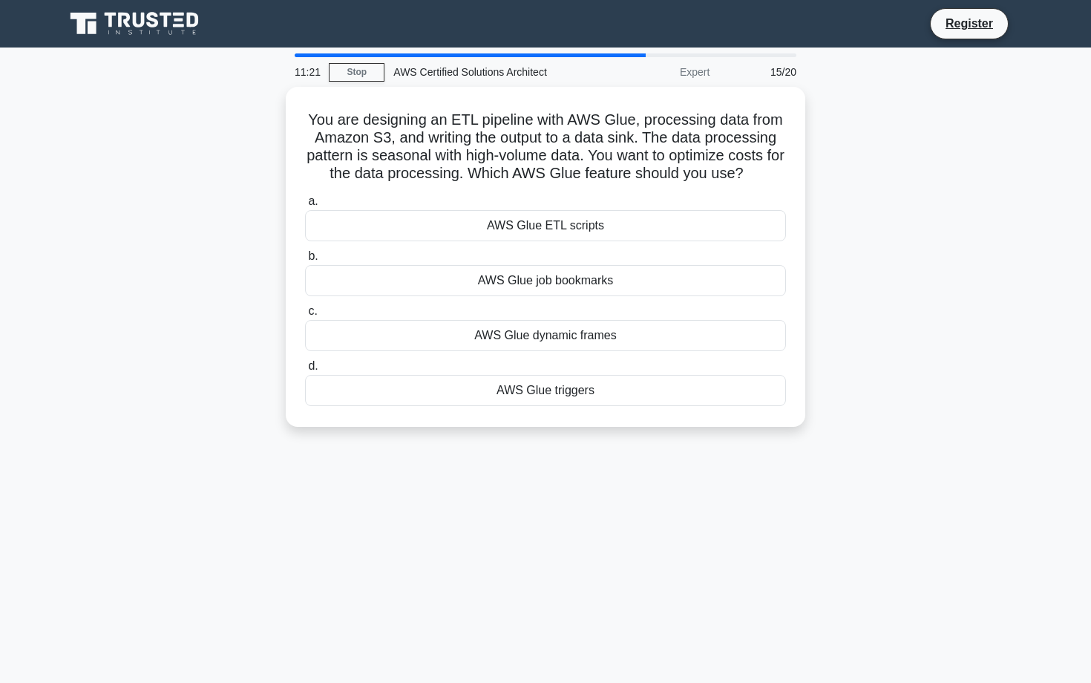
click at [444, 436] on div "You are designing an ETL pipeline with AWS Glue, processing data from Amazon S3…" at bounding box center [546, 266] width 980 height 358
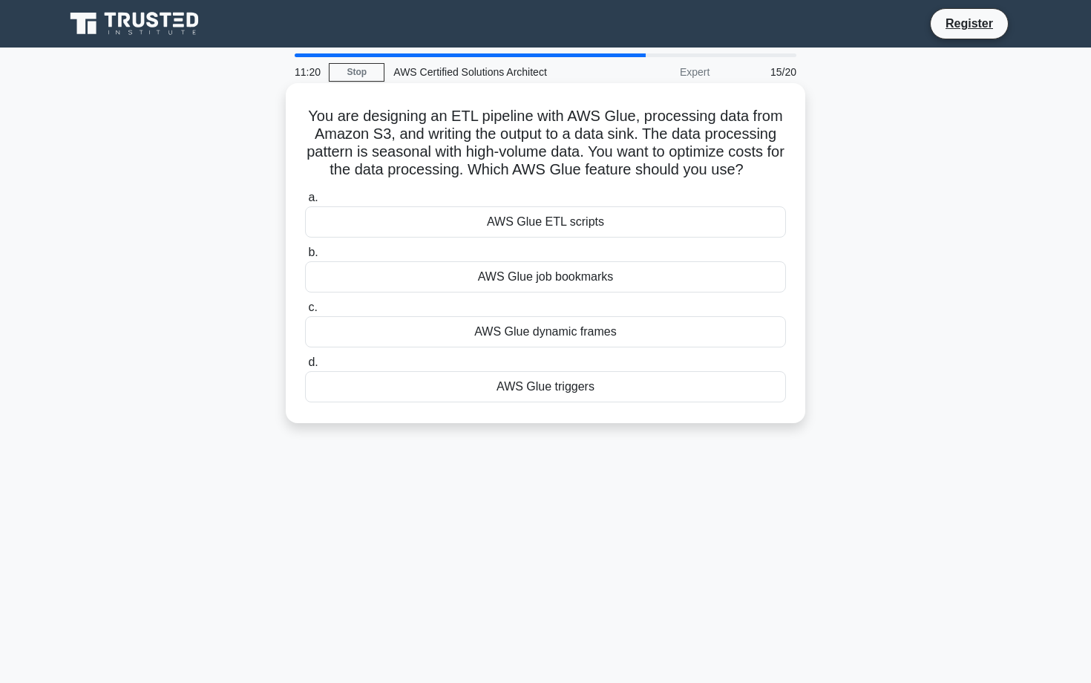
click at [529, 272] on div "AWS Glue job bookmarks" at bounding box center [545, 276] width 481 height 31
click at [305, 258] on input "b. AWS Glue job bookmarks" at bounding box center [305, 253] width 0 height 10
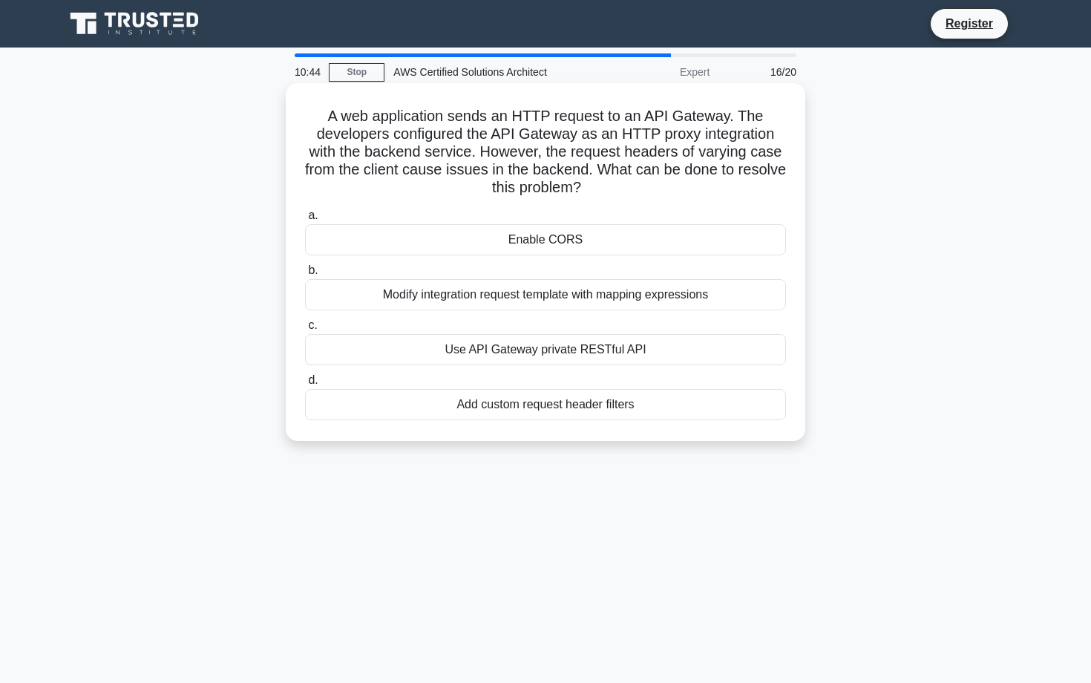
drag, startPoint x: 332, startPoint y: 113, endPoint x: 649, endPoint y: 416, distance: 438.4
click at [649, 416] on div "A web application sends an HTTP request to an API Gateway. The developers confi…" at bounding box center [546, 262] width 508 height 346
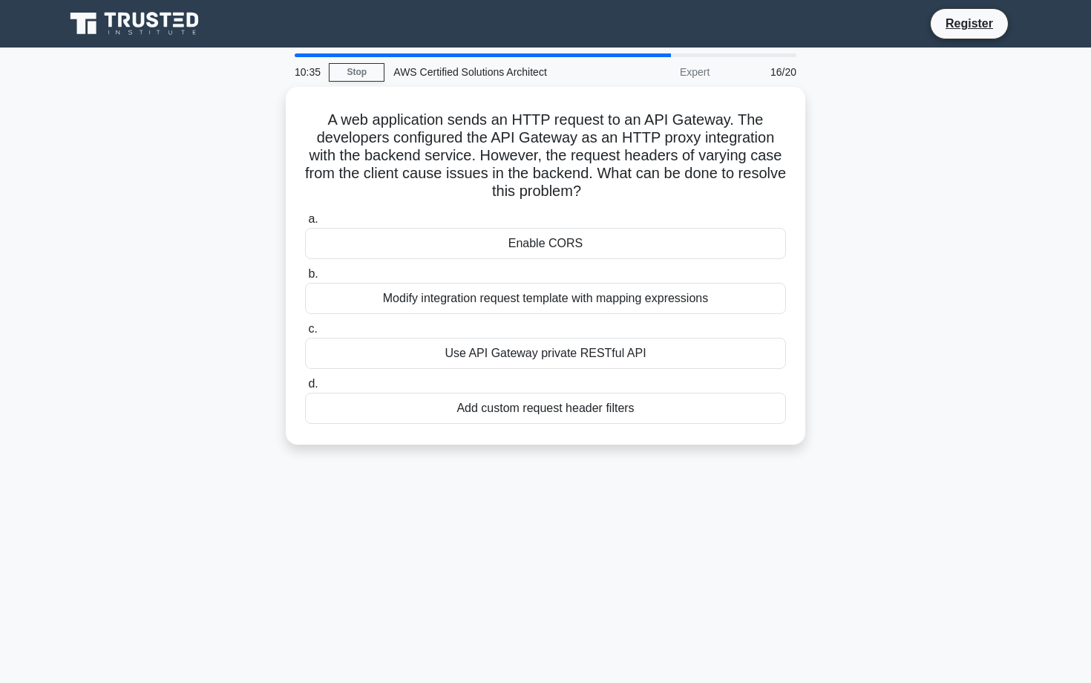
click at [359, 455] on div "A web application sends an HTTP request to an API Gateway. The developers confi…" at bounding box center [546, 275] width 980 height 376
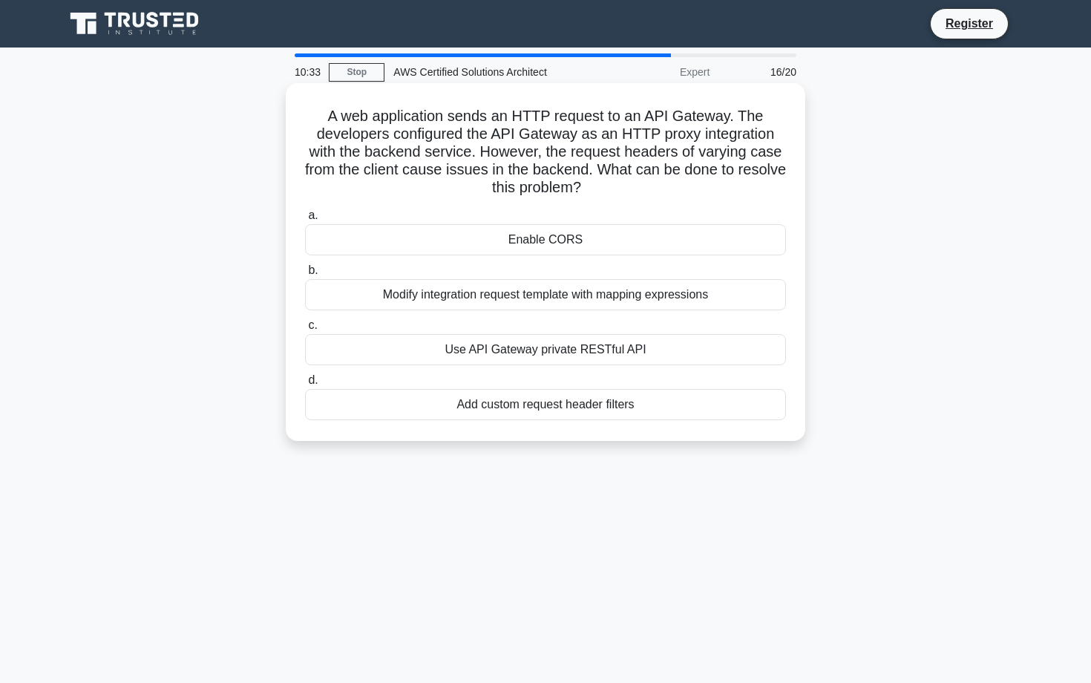
click at [480, 297] on div "Modify integration request template with mapping expressions" at bounding box center [545, 294] width 481 height 31
click at [305, 275] on input "b. Modify integration request template with mapping expressions" at bounding box center [305, 271] width 0 height 10
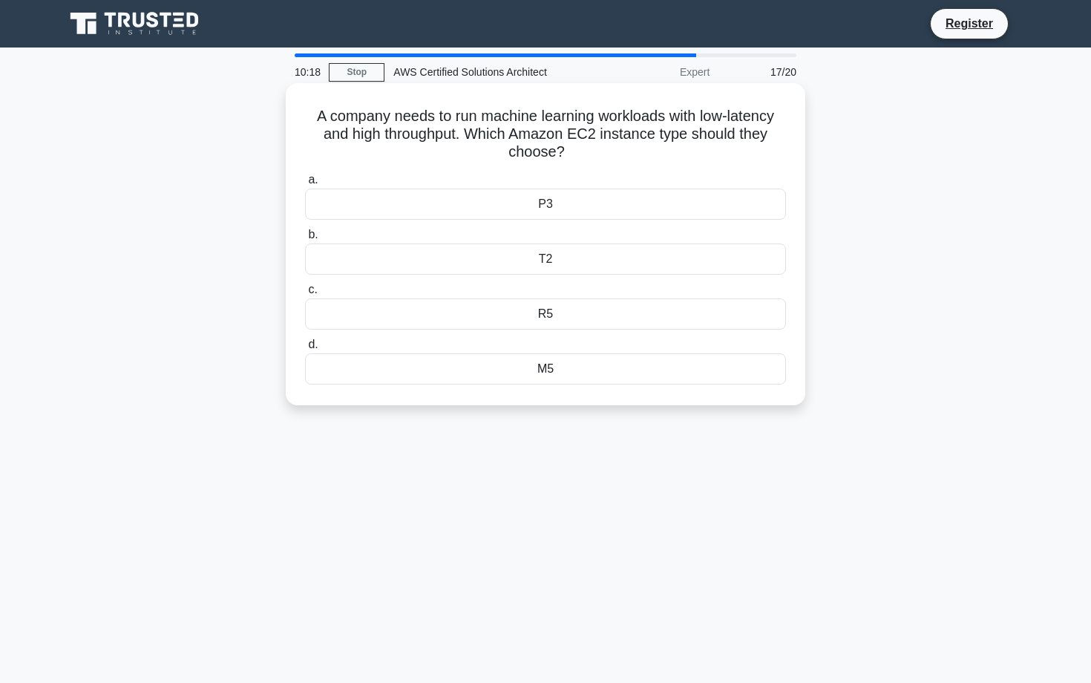
drag, startPoint x: 317, startPoint y: 117, endPoint x: 581, endPoint y: 373, distance: 368.5
click at [581, 373] on div "A company needs to run machine learning workloads with low-latency and high thr…" at bounding box center [546, 244] width 508 height 310
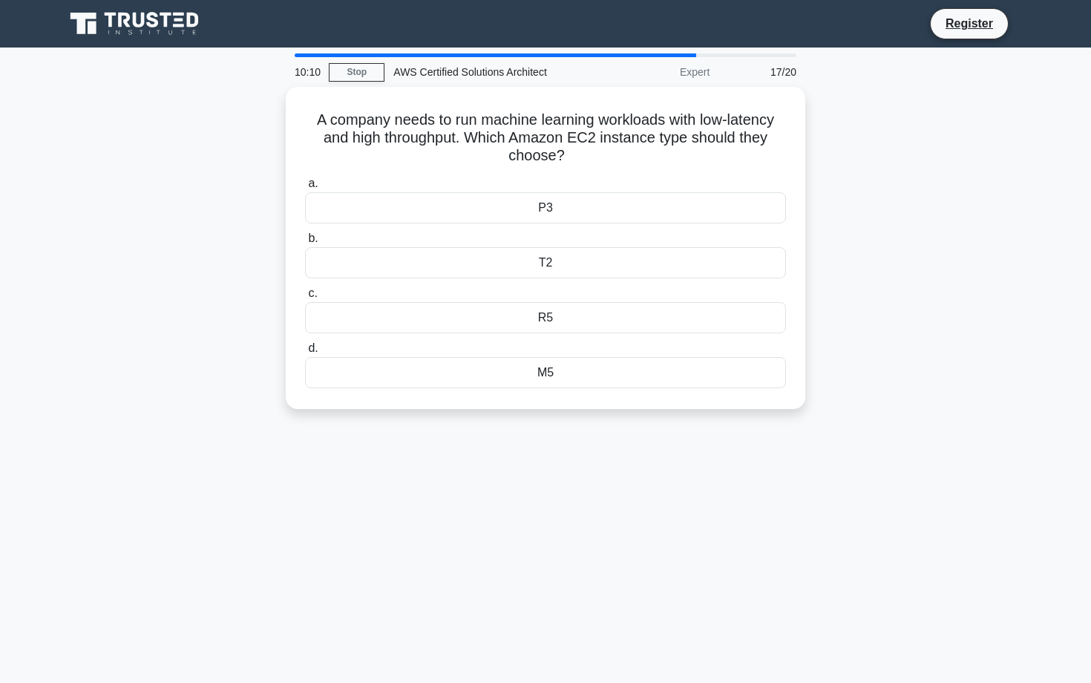
click at [517, 413] on div "A company needs to run machine learning workloads with low-latency and high thr…" at bounding box center [546, 257] width 980 height 340
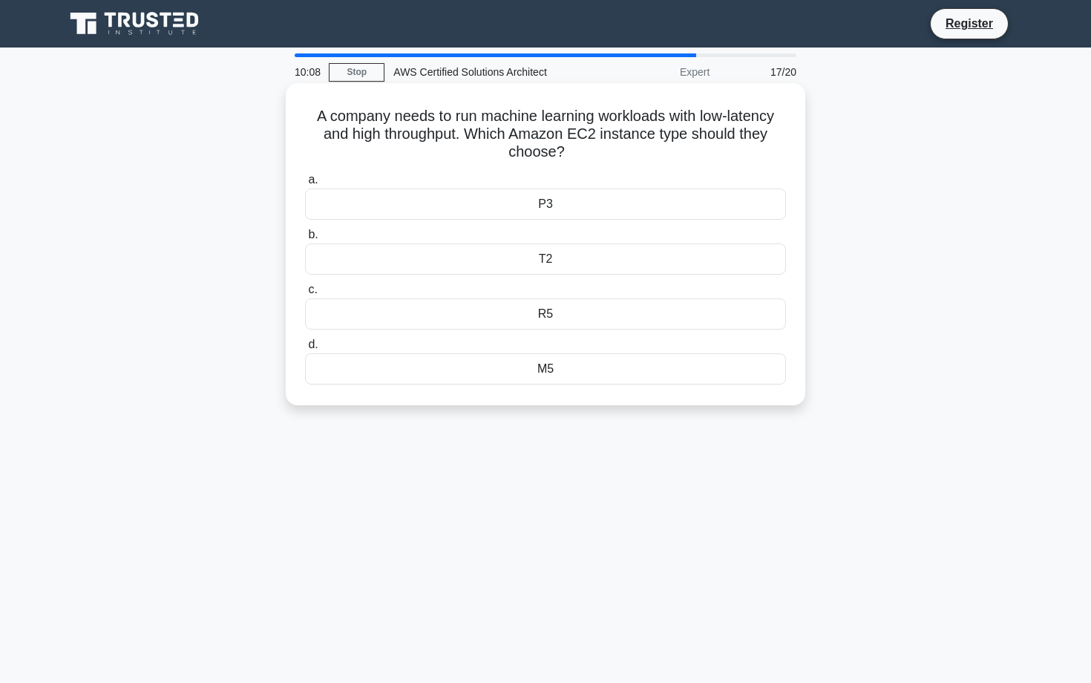
click at [601, 205] on div "P3" at bounding box center [545, 204] width 481 height 31
click at [305, 185] on input "a. P3" at bounding box center [305, 180] width 0 height 10
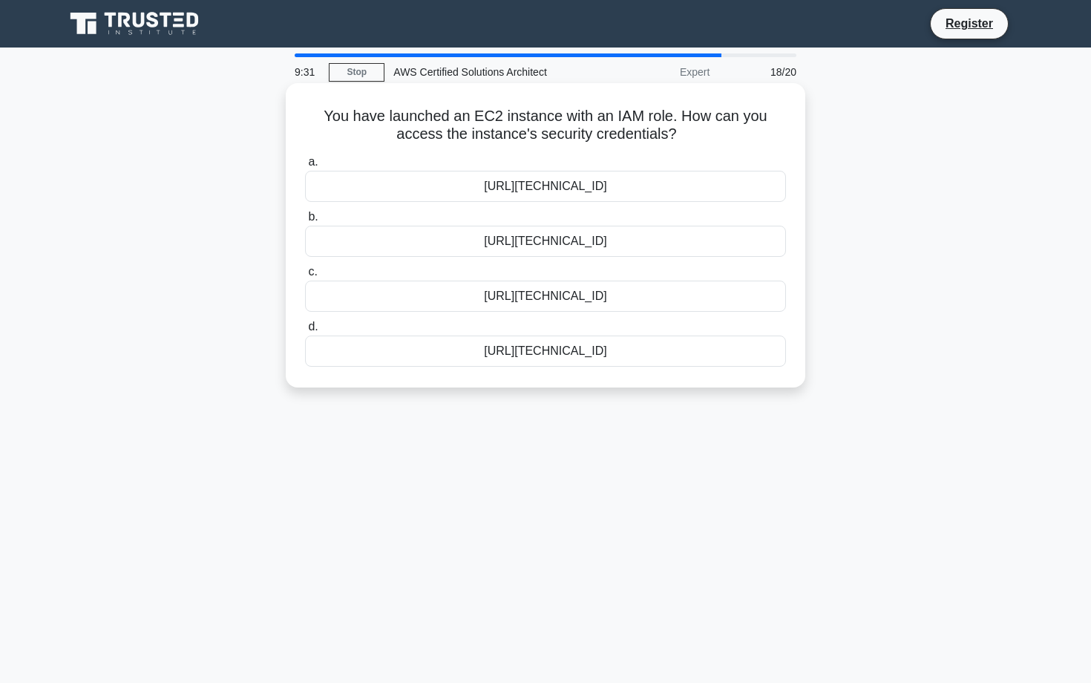
drag, startPoint x: 329, startPoint y: 117, endPoint x: 713, endPoint y: 357, distance: 453.2
click at [713, 357] on div "You have launched an EC2 instance with an IAM role. How can you access the inst…" at bounding box center [546, 235] width 508 height 292
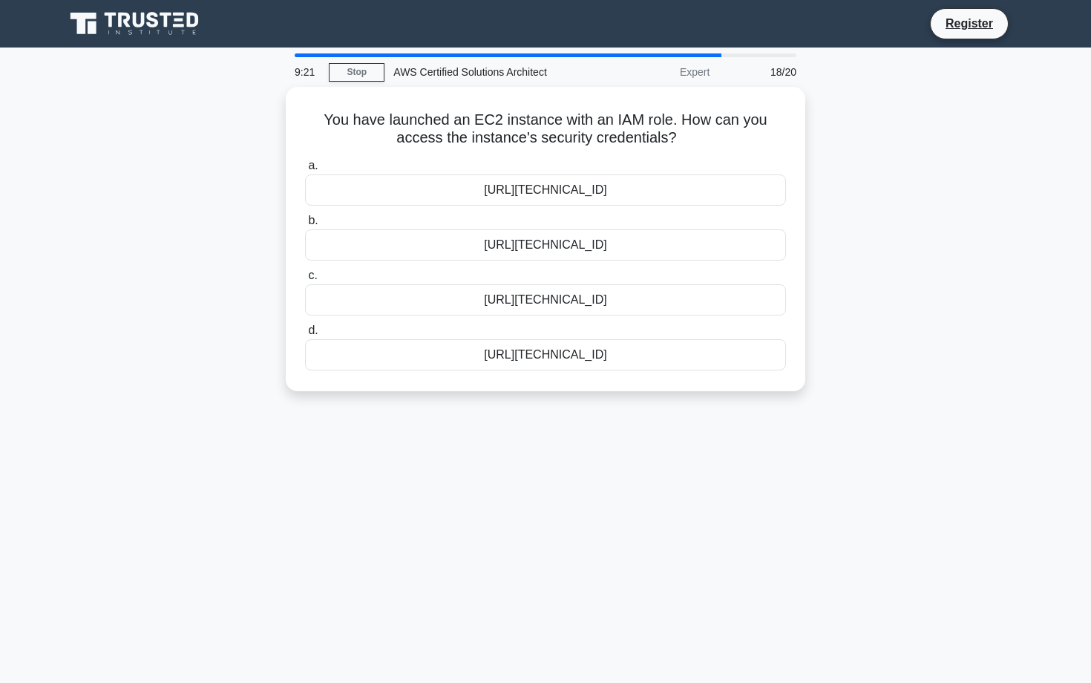
click at [575, 442] on div "9:21 Stop AWS Certified Solutions Architect Expert 18/20 You have launched an E…" at bounding box center [546, 424] width 980 height 742
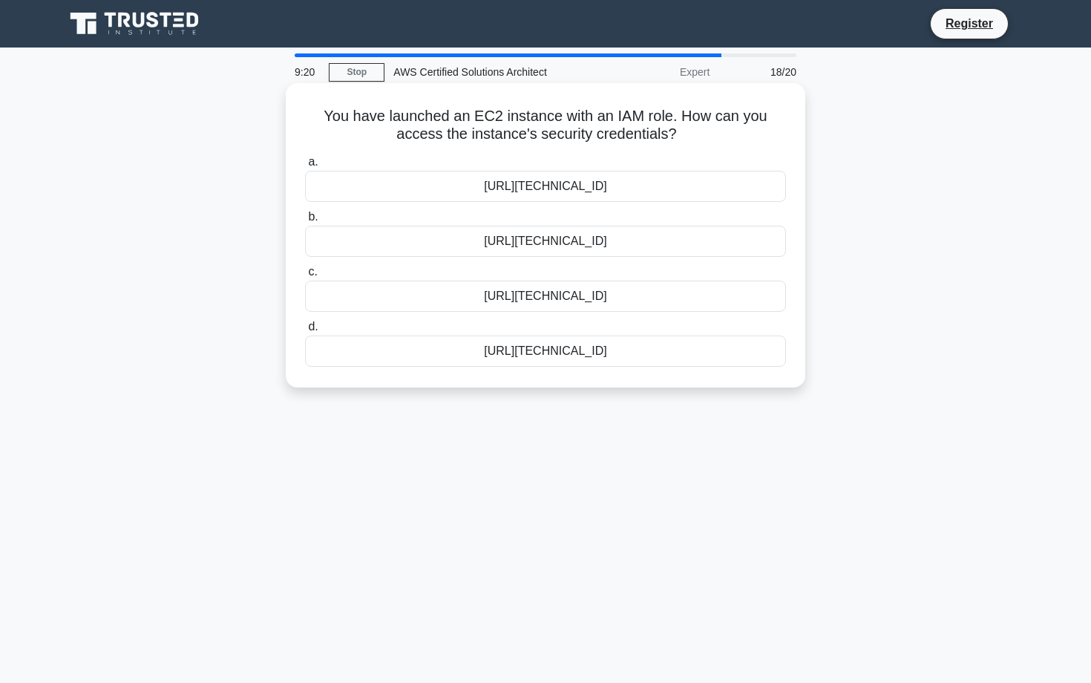
click at [641, 251] on div "http://169.254.169.254/latest/user-data/iam/security-credentials/role-name" at bounding box center [545, 241] width 481 height 31
click at [305, 222] on input "b. http://169.254.169.254/latest/user-data/iam/security-credentials/role-name" at bounding box center [305, 217] width 0 height 10
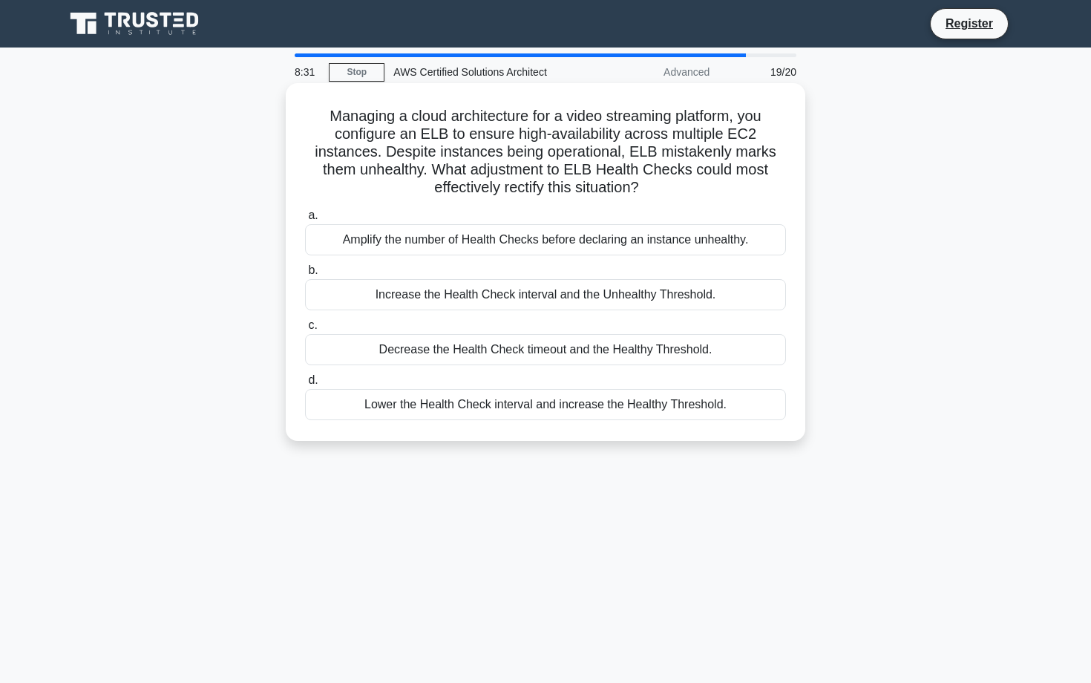
click at [599, 243] on div "Amplify the number of Health Checks before declaring an instance unhealthy." at bounding box center [545, 239] width 481 height 31
click at [305, 220] on input "a. Amplify the number of Health Checks before declaring an instance unhealthy." at bounding box center [305, 216] width 0 height 10
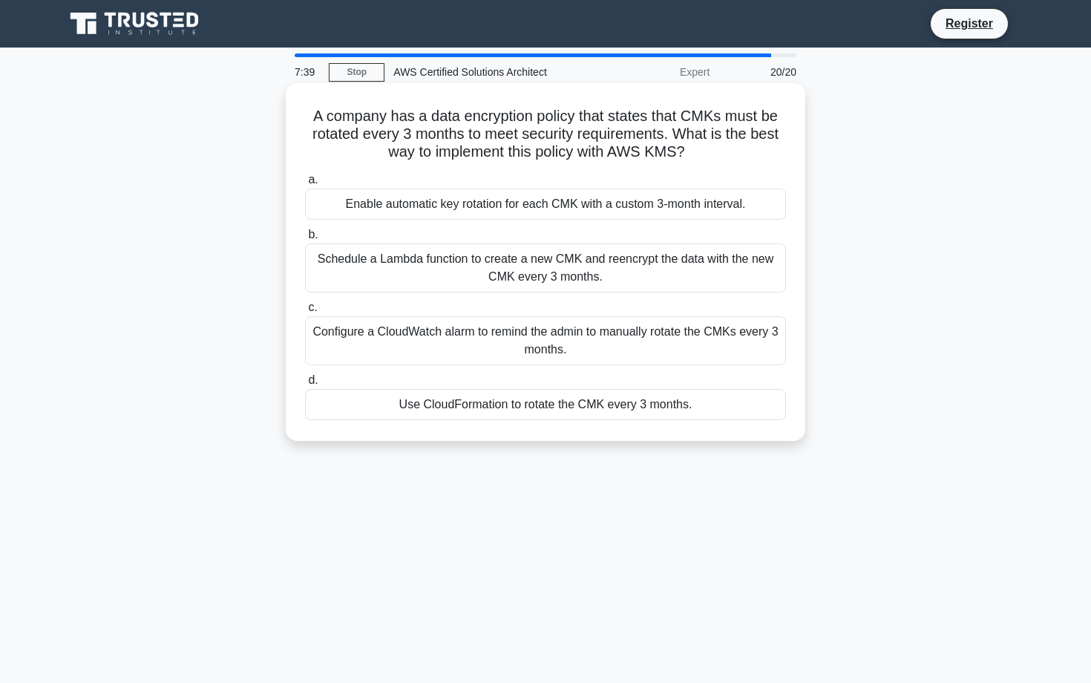
click at [598, 272] on div "Schedule a Lambda function to create a new CMK and reencrypt the data with the …" at bounding box center [545, 267] width 481 height 49
click at [305, 240] on input "b. Schedule a Lambda function to create a new CMK and reencrypt the data with t…" at bounding box center [305, 235] width 0 height 10
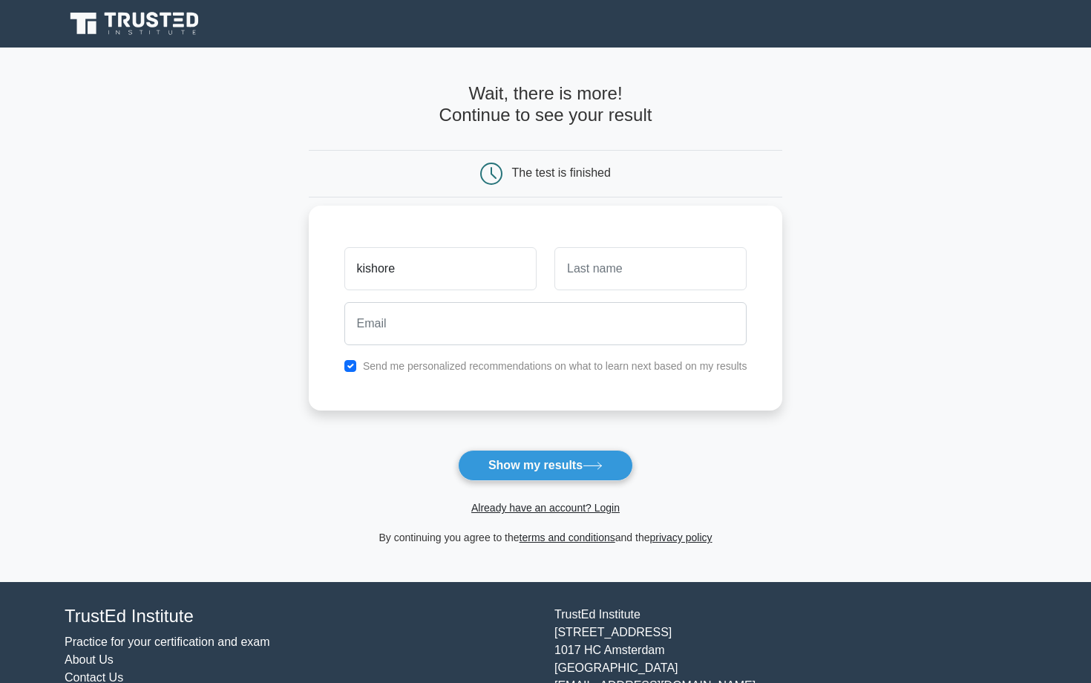
type input "kishore"
type input "Musham"
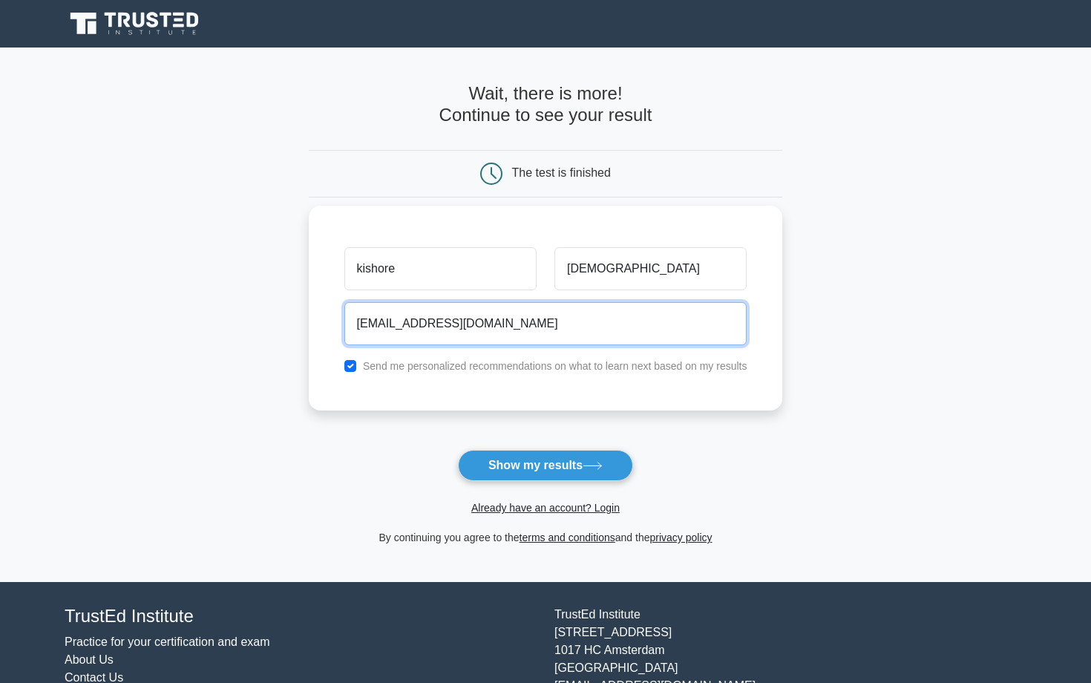
type input "kishcbit@gmail.com"
click at [350, 367] on input "checkbox" at bounding box center [350, 366] width 12 height 12
checkbox input "false"
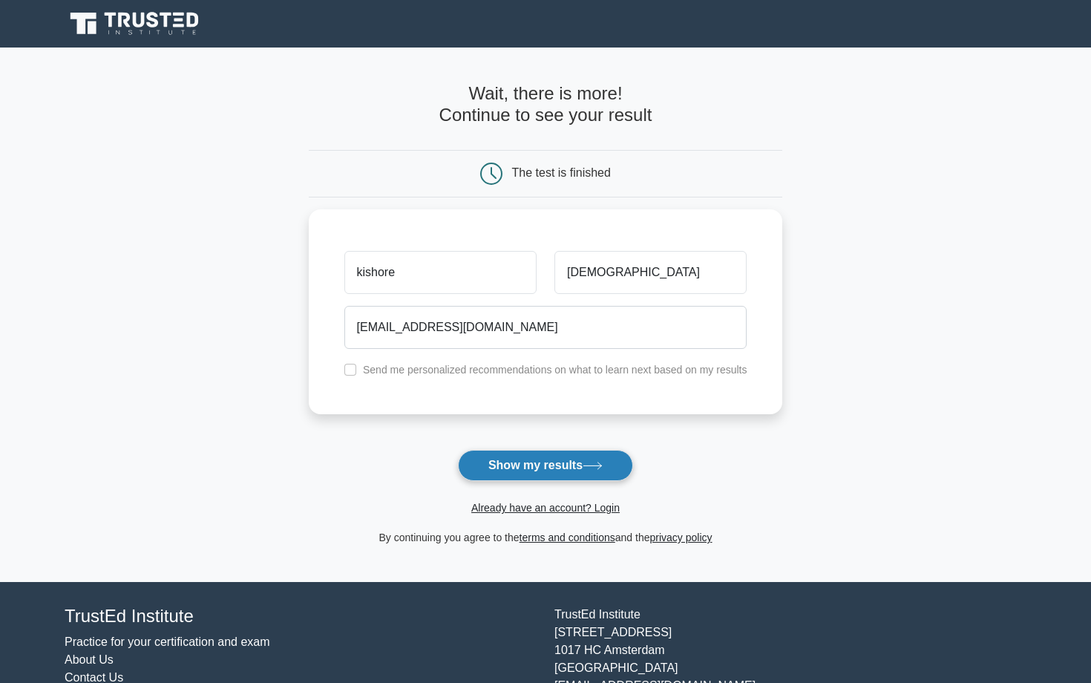
click at [526, 470] on button "Show my results" at bounding box center [545, 465] width 175 height 31
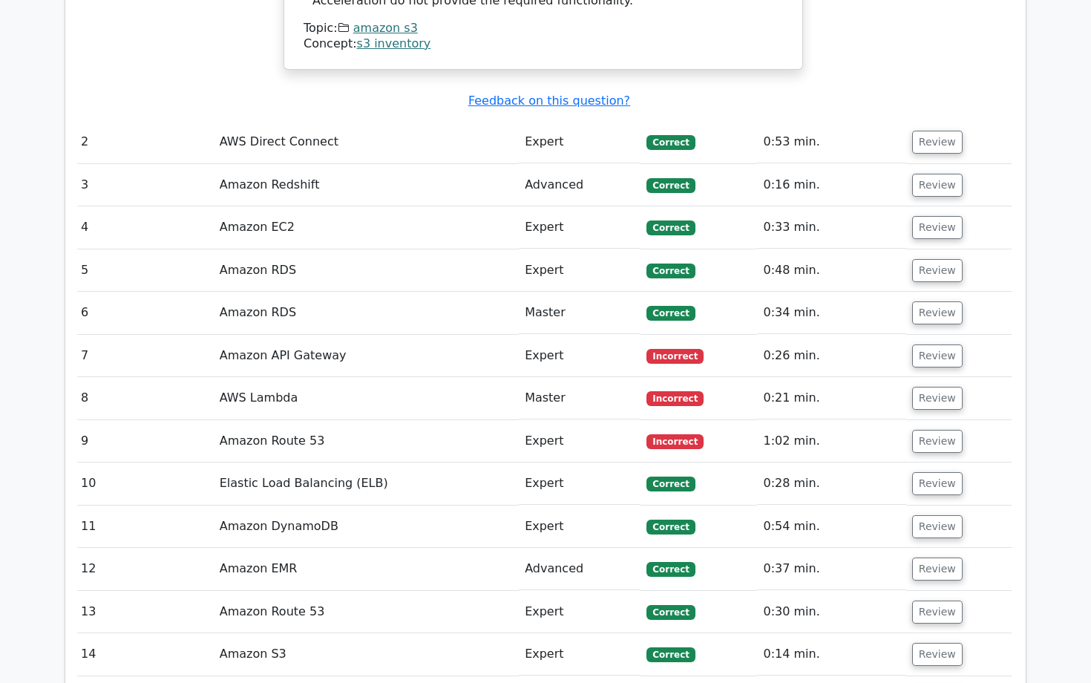
scroll to position [1933, 0]
click at [445, 335] on td "Amazon API Gateway" at bounding box center [366, 356] width 305 height 42
click at [296, 335] on td "Amazon API Gateway" at bounding box center [366, 356] width 305 height 42
click at [295, 335] on td "Amazon API Gateway" at bounding box center [366, 356] width 305 height 42
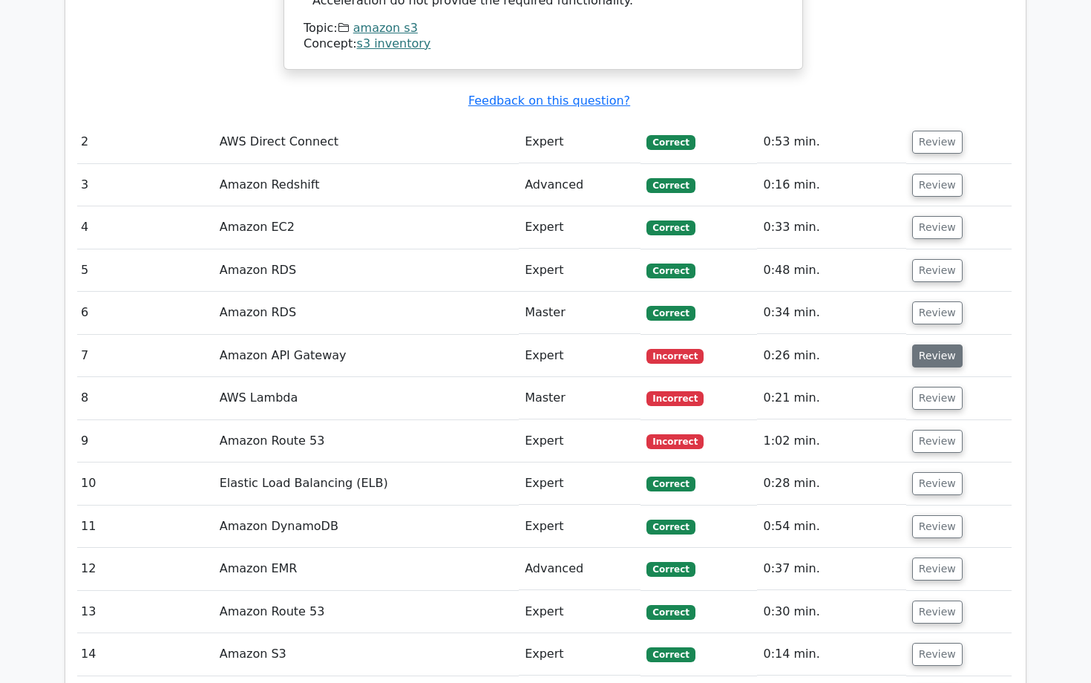
click at [936, 344] on button "Review" at bounding box center [937, 355] width 50 height 23
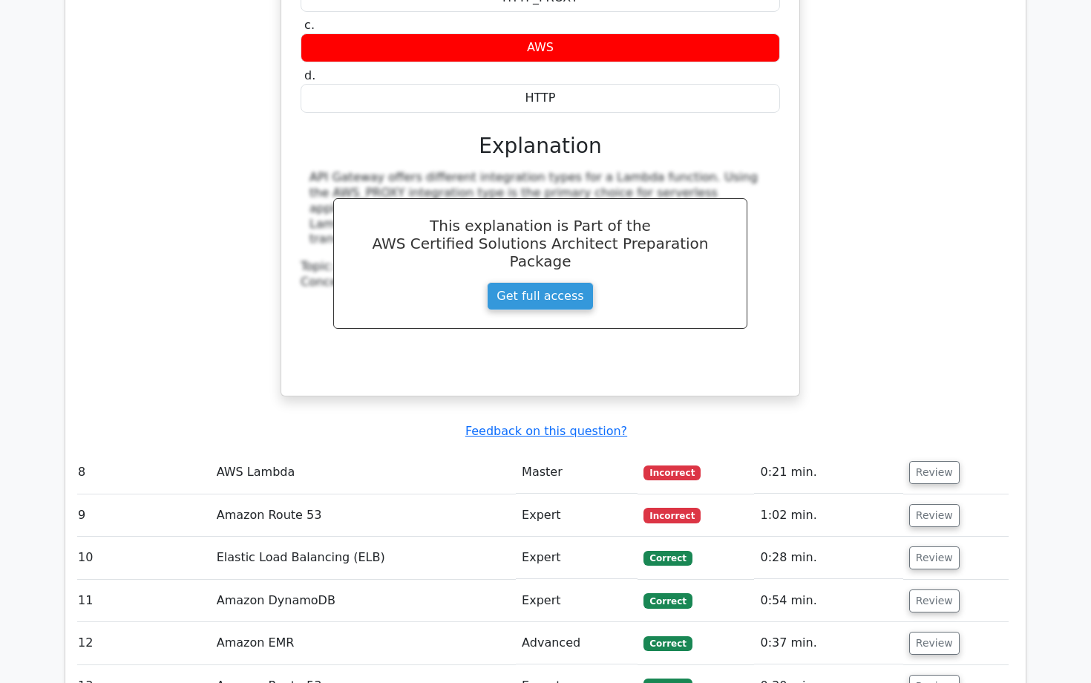
scroll to position [2495, 0]
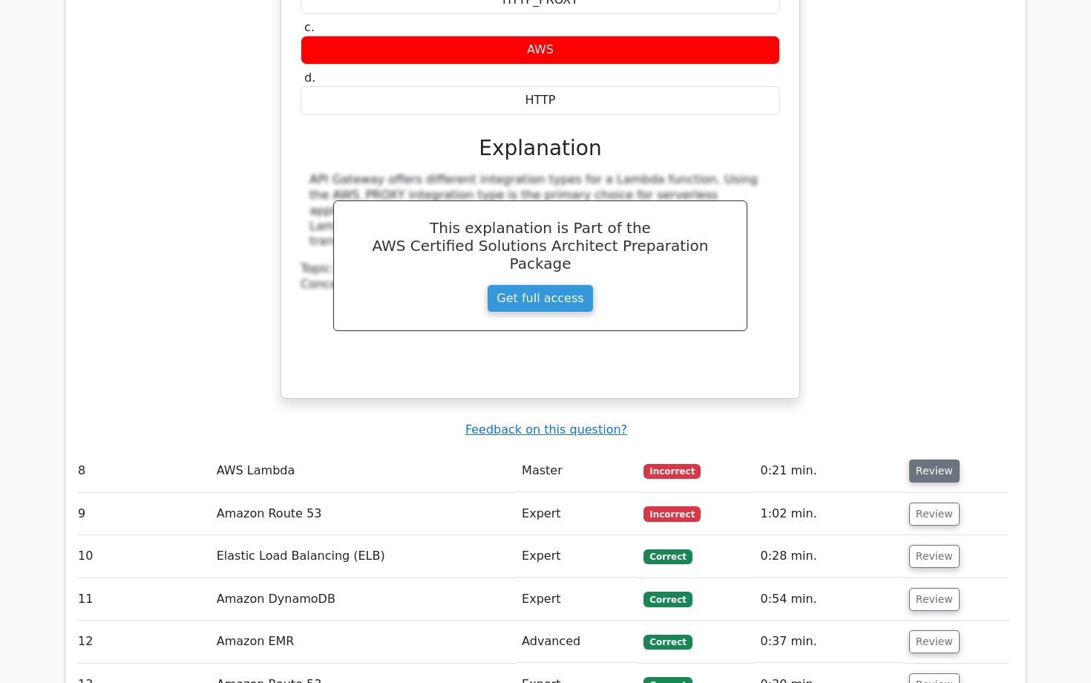
click at [920, 460] on button "Review" at bounding box center [934, 471] width 50 height 23
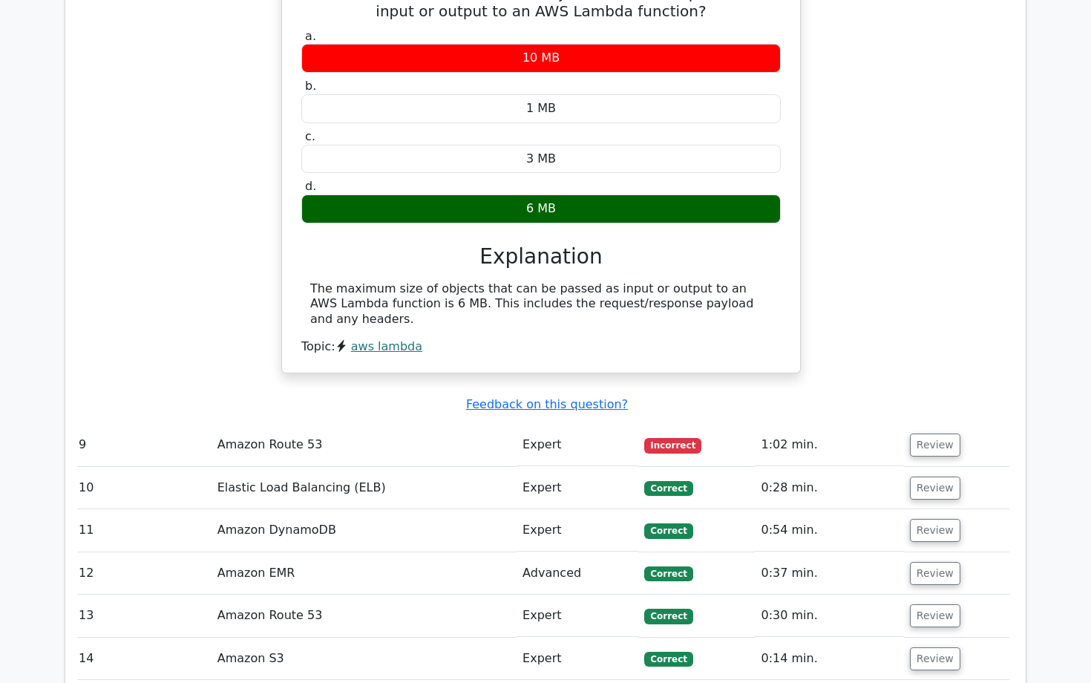
scroll to position [3031, 0]
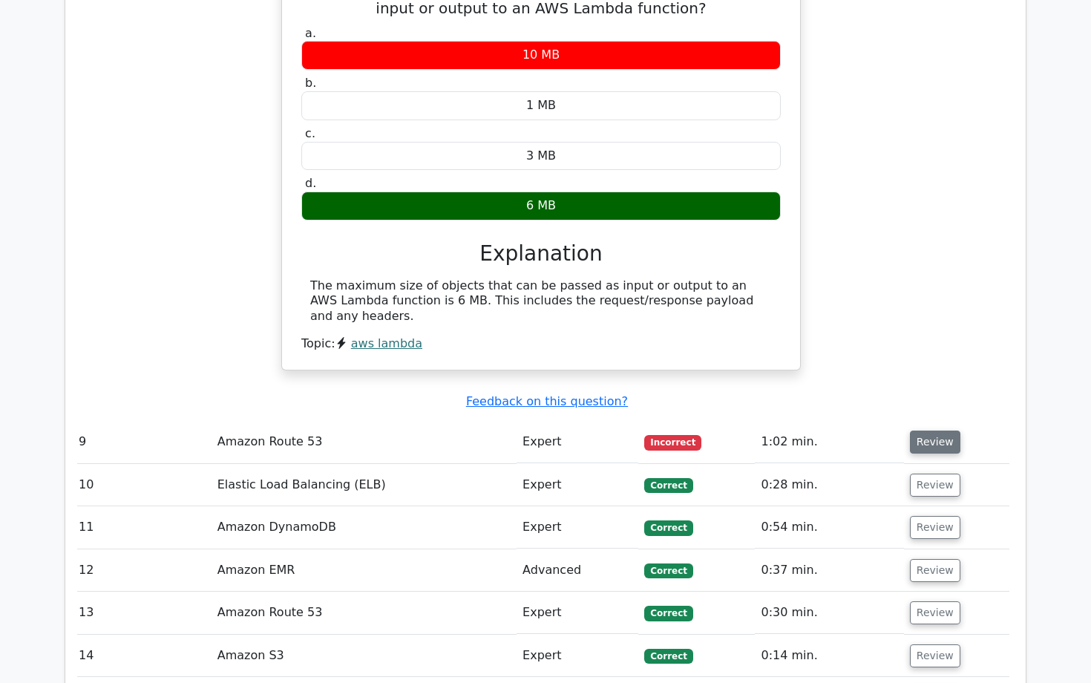
click at [924, 431] on button "Review" at bounding box center [935, 442] width 50 height 23
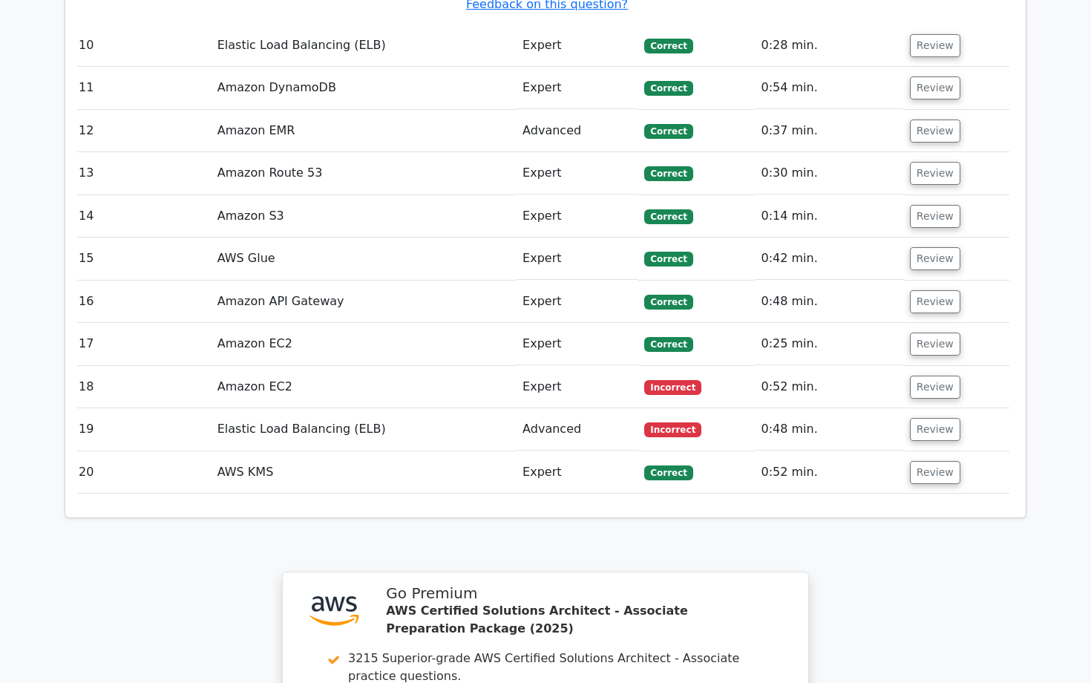
scroll to position [4240, 0]
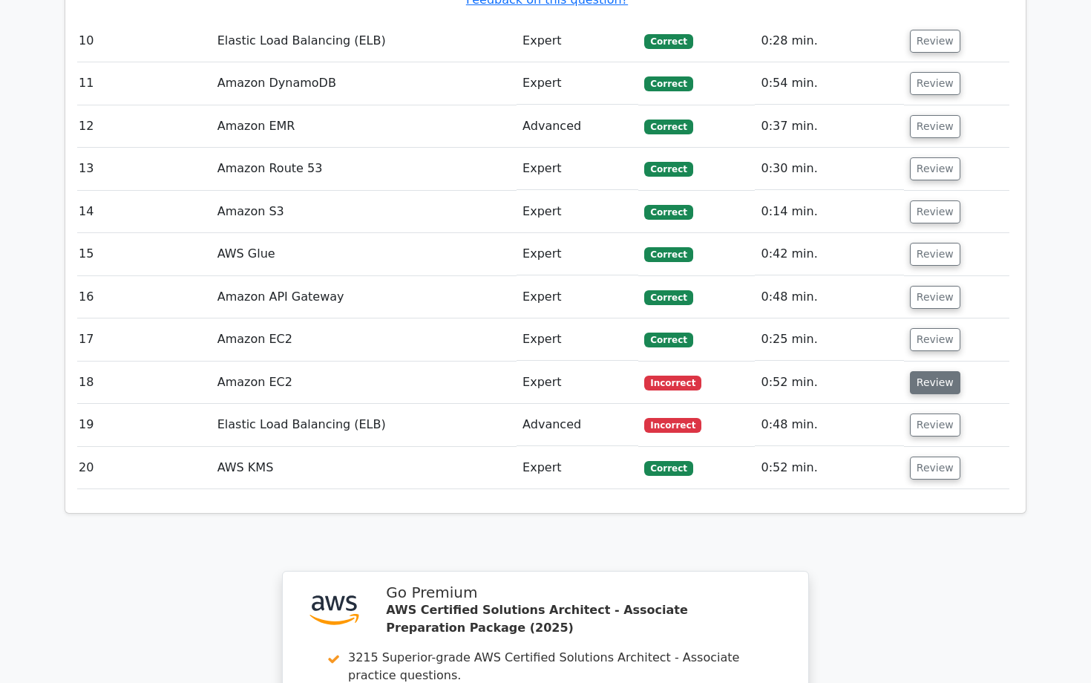
click at [936, 371] on button "Review" at bounding box center [935, 382] width 50 height 23
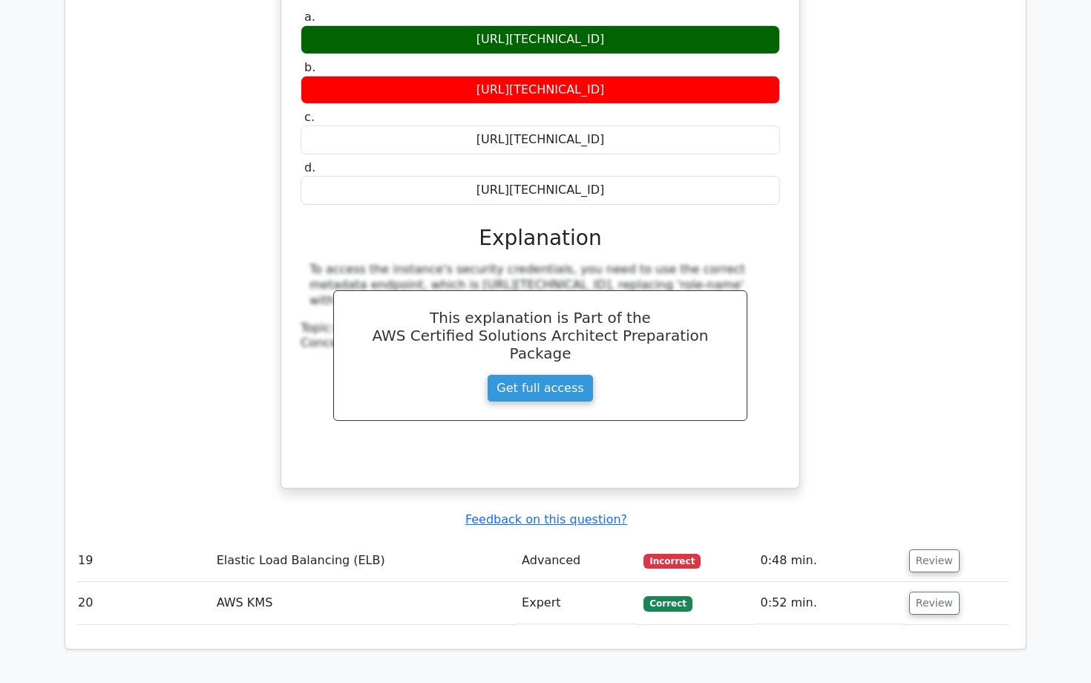
scroll to position [4710, 0]
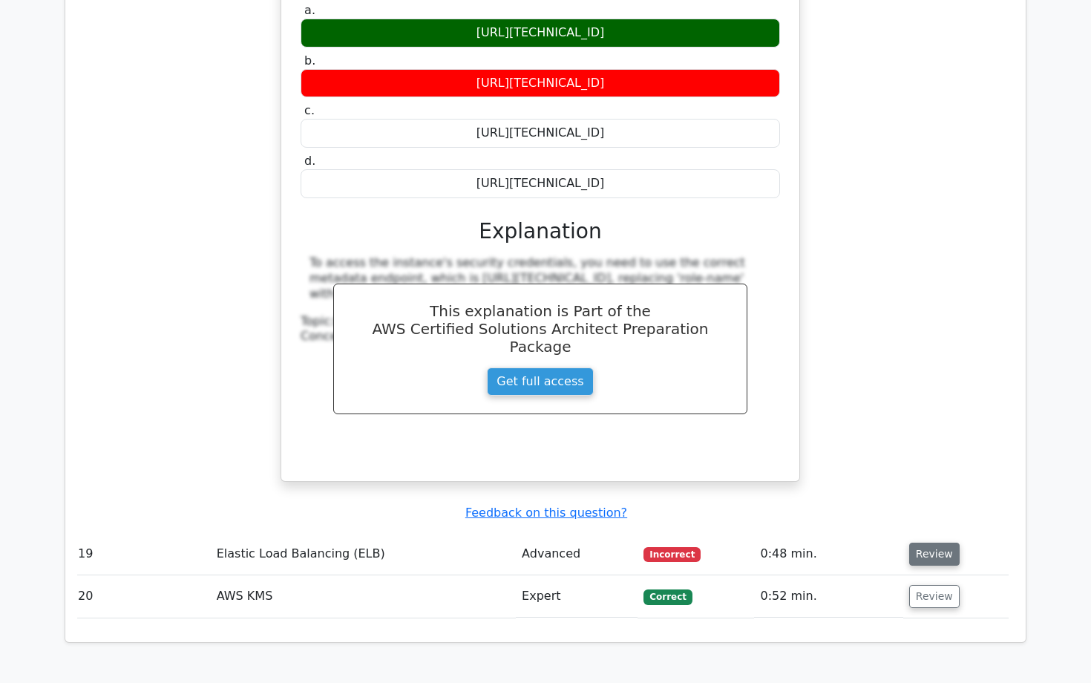
click at [935, 543] on button "Review" at bounding box center [934, 554] width 50 height 23
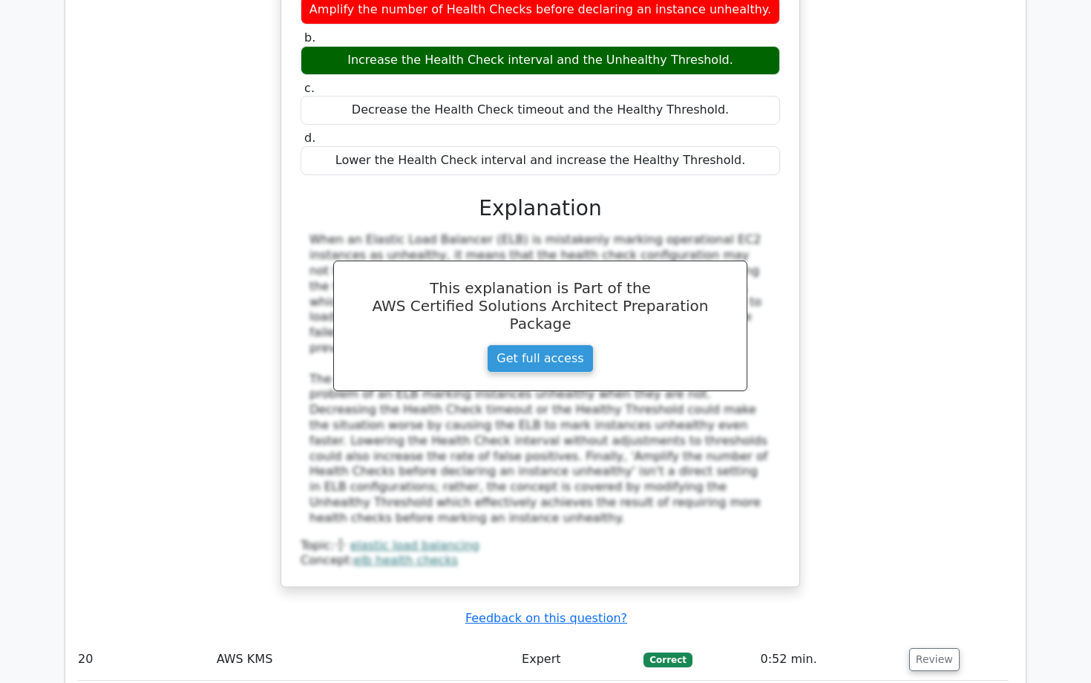
scroll to position [5430, 0]
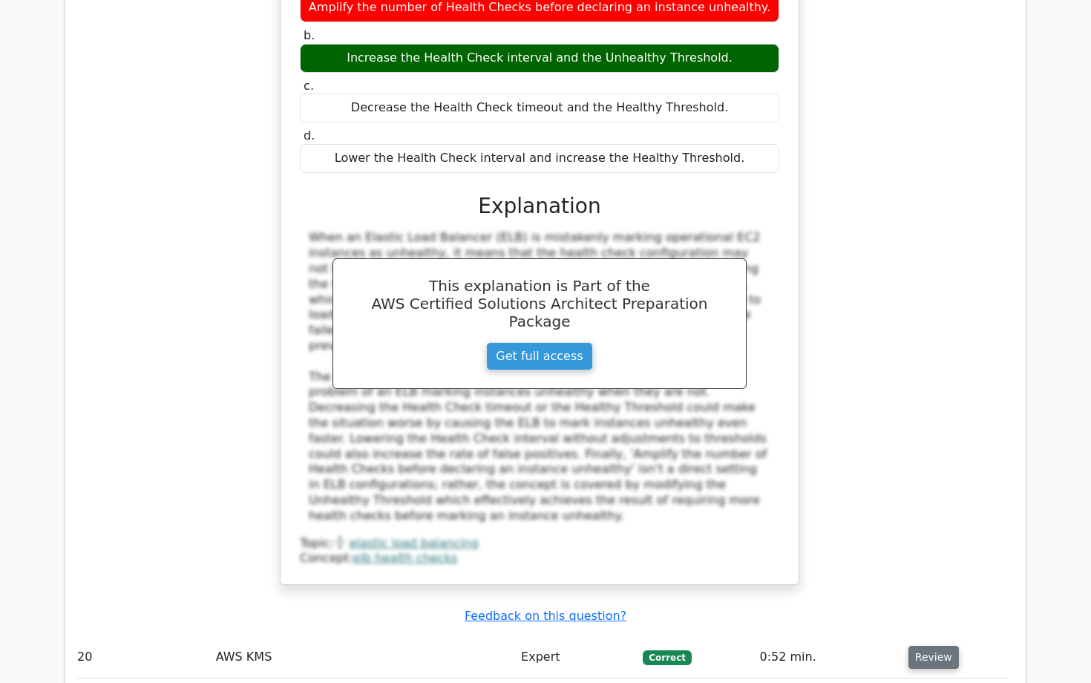
click at [922, 646] on button "Review" at bounding box center [934, 657] width 50 height 23
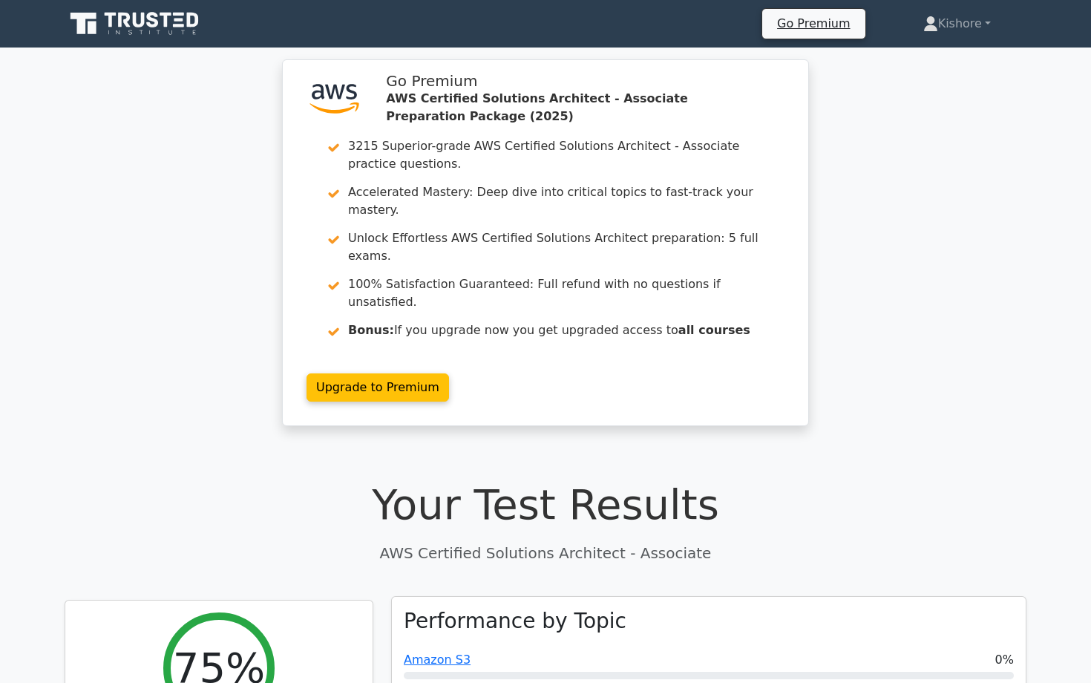
scroll to position [0, 0]
